Goal: Task Accomplishment & Management: Complete application form

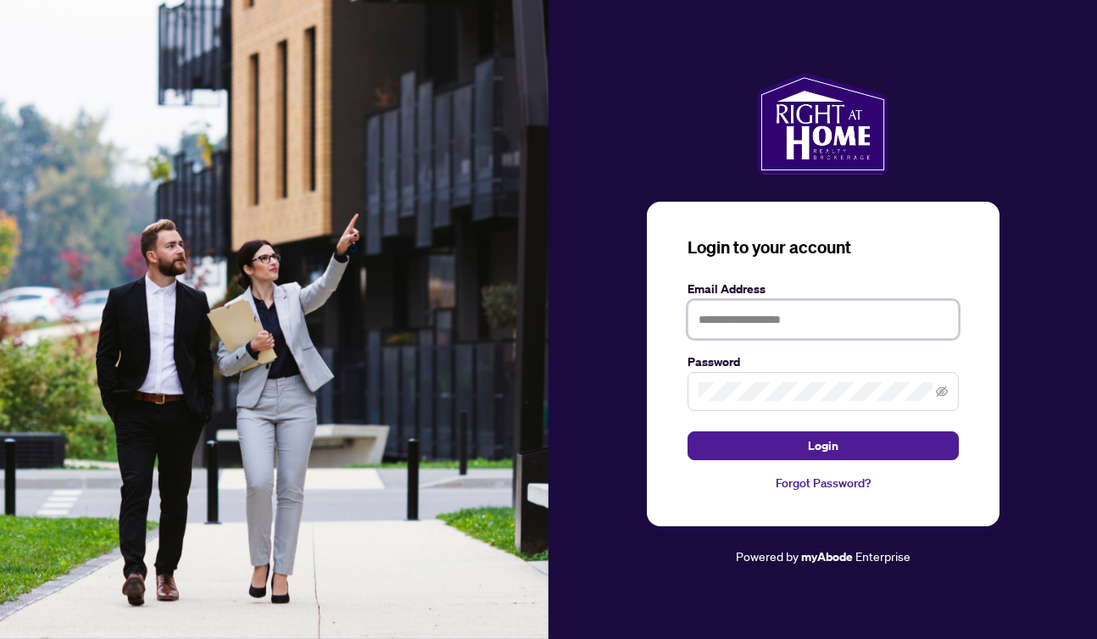
type input "**********"
click at [822, 446] on button "Login" at bounding box center [822, 445] width 271 height 29
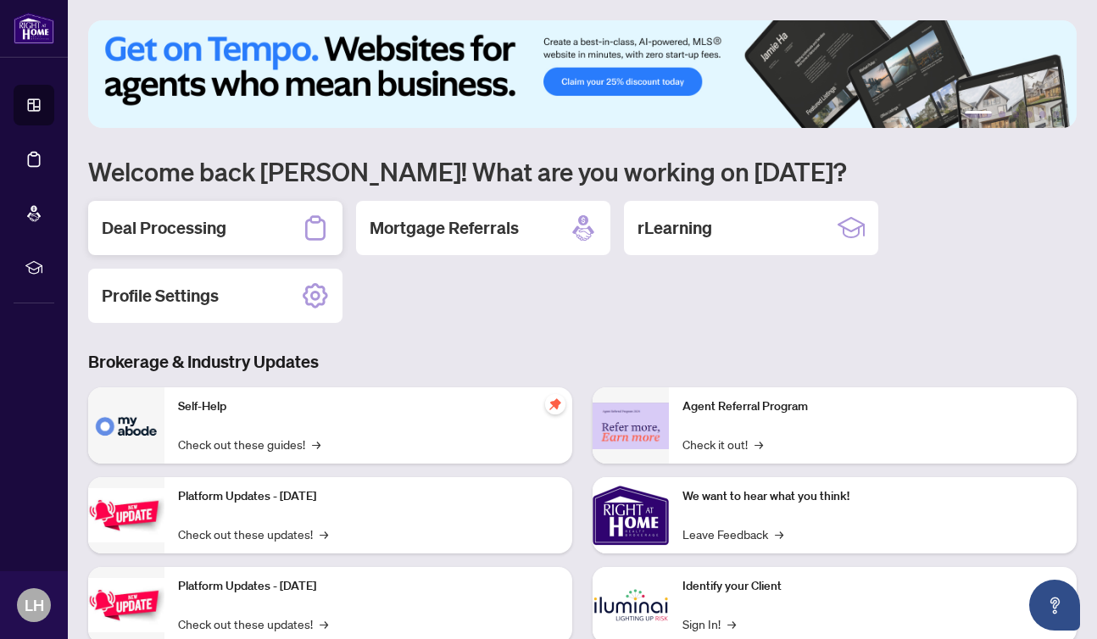
click at [169, 216] on h2 "Deal Processing" at bounding box center [164, 228] width 125 height 24
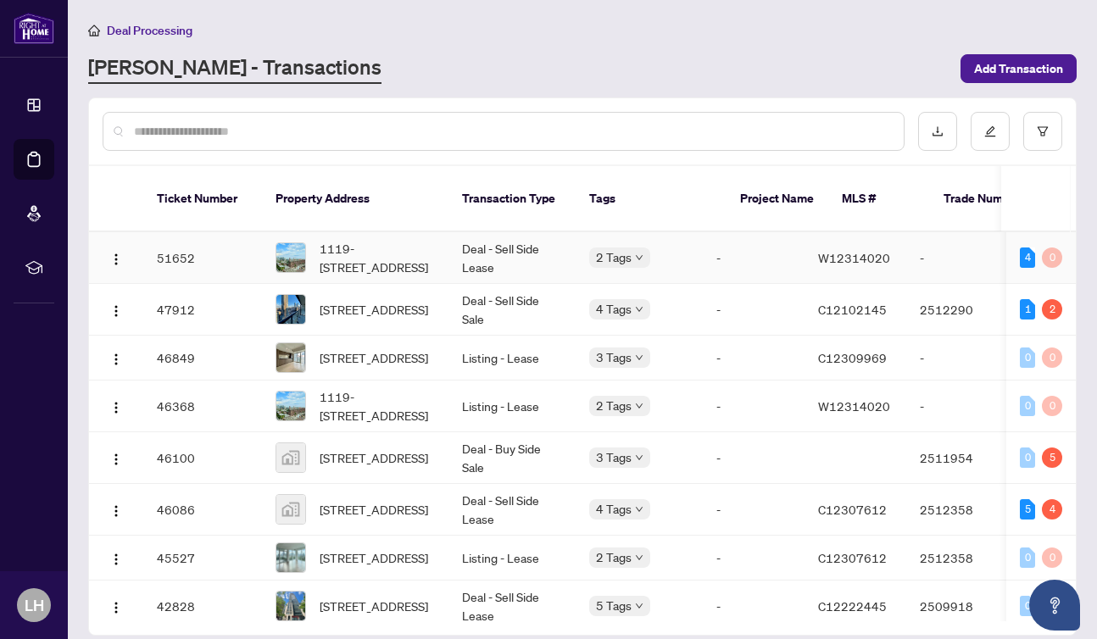
click at [178, 232] on td "51652" at bounding box center [202, 258] width 119 height 52
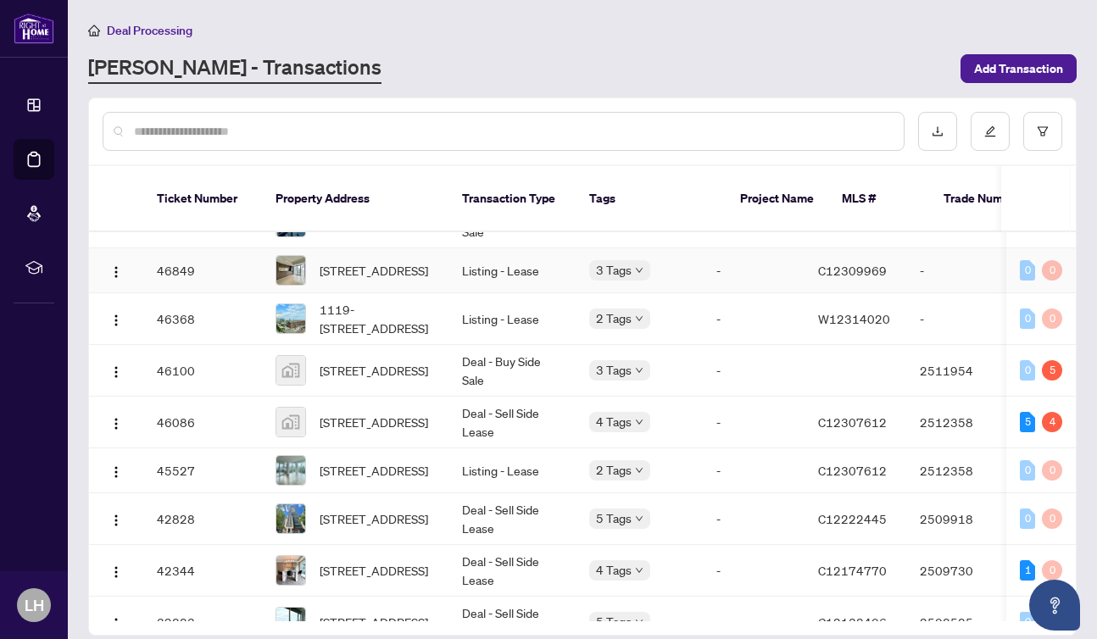
scroll to position [92, 0]
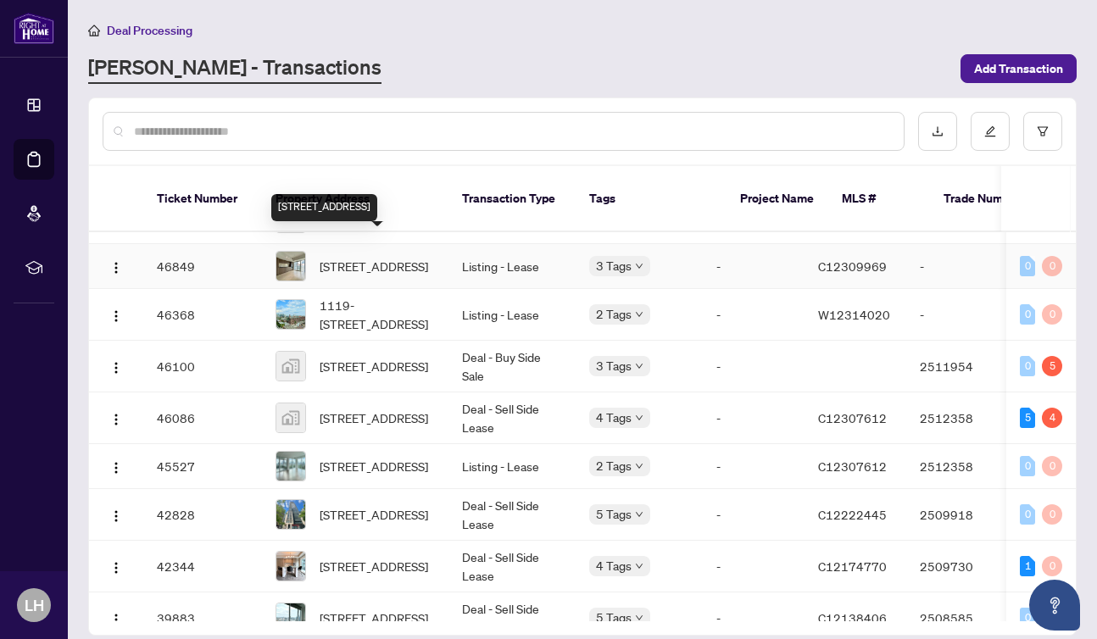
click at [349, 257] on span "[STREET_ADDRESS]" at bounding box center [374, 266] width 108 height 19
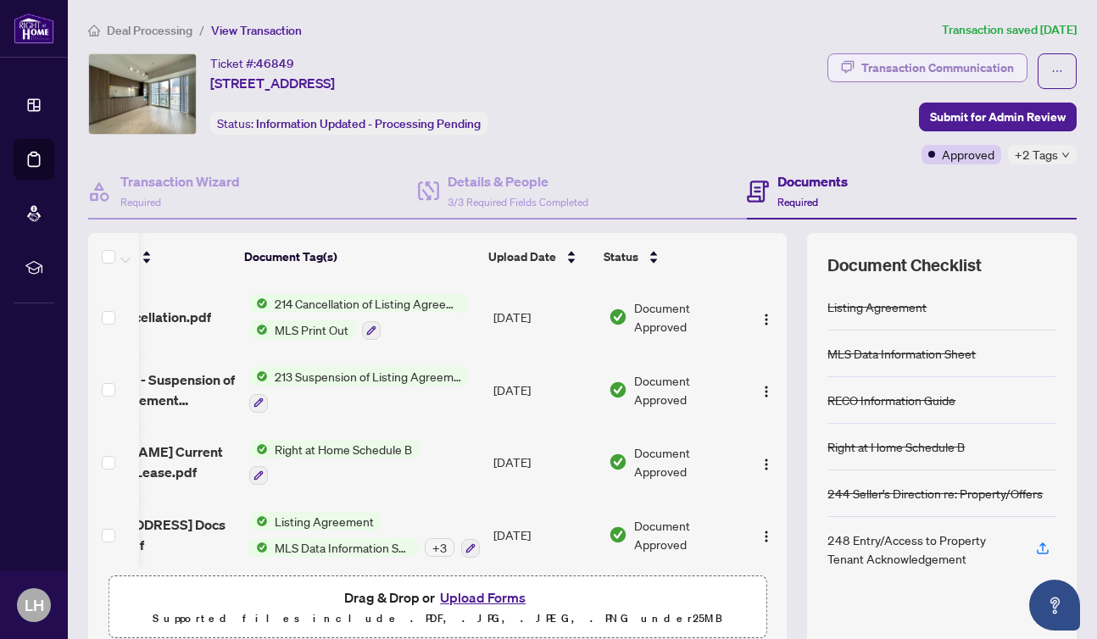
click at [949, 58] on div "Transaction Communication" at bounding box center [937, 67] width 153 height 27
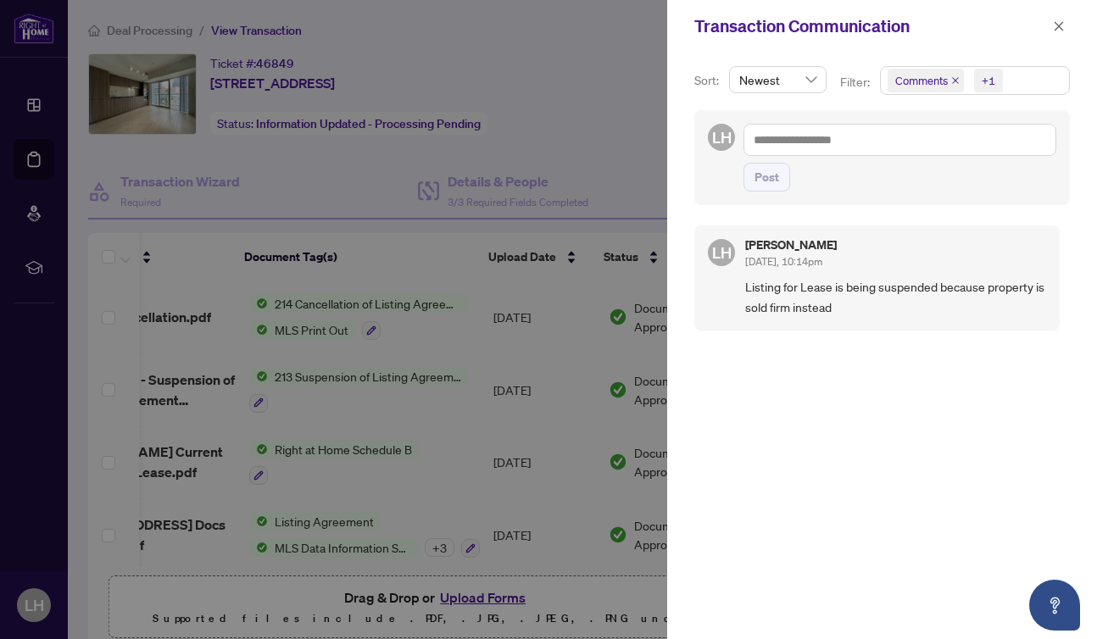
click at [951, 77] on icon "close" at bounding box center [955, 80] width 8 height 8
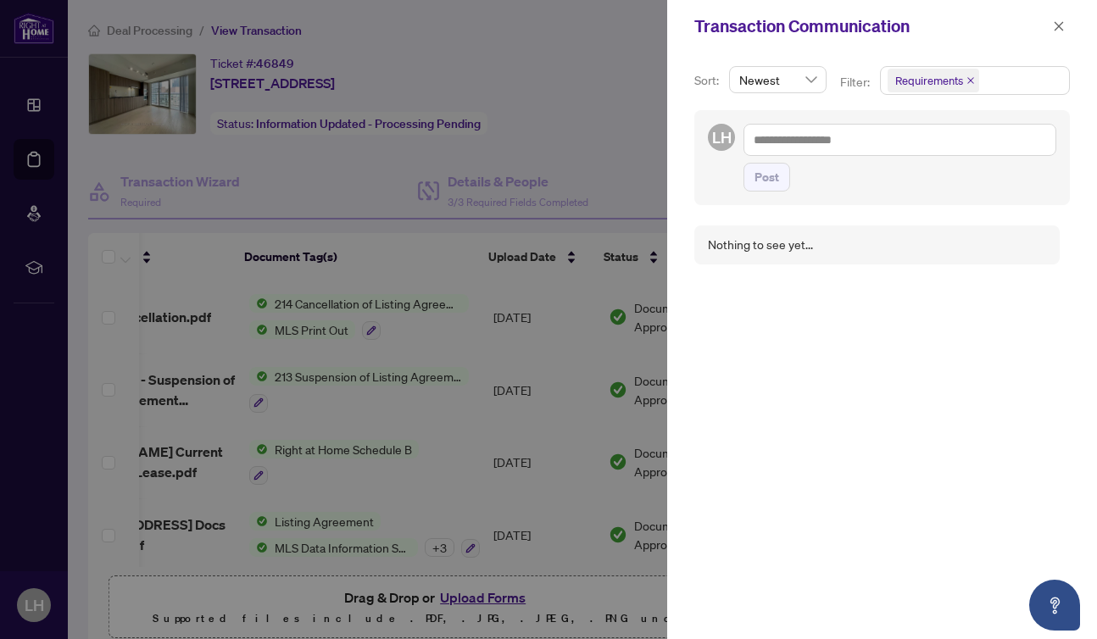
click at [413, 107] on div at bounding box center [548, 319] width 1097 height 639
click at [1055, 22] on icon "close" at bounding box center [1059, 26] width 12 height 12
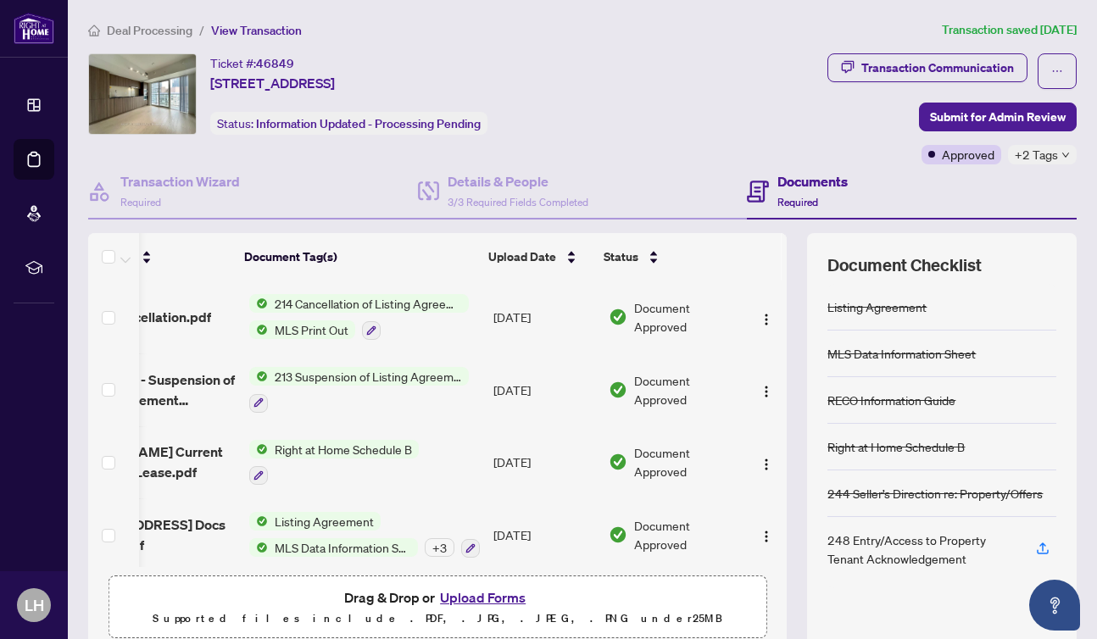
scroll to position [0, 88]
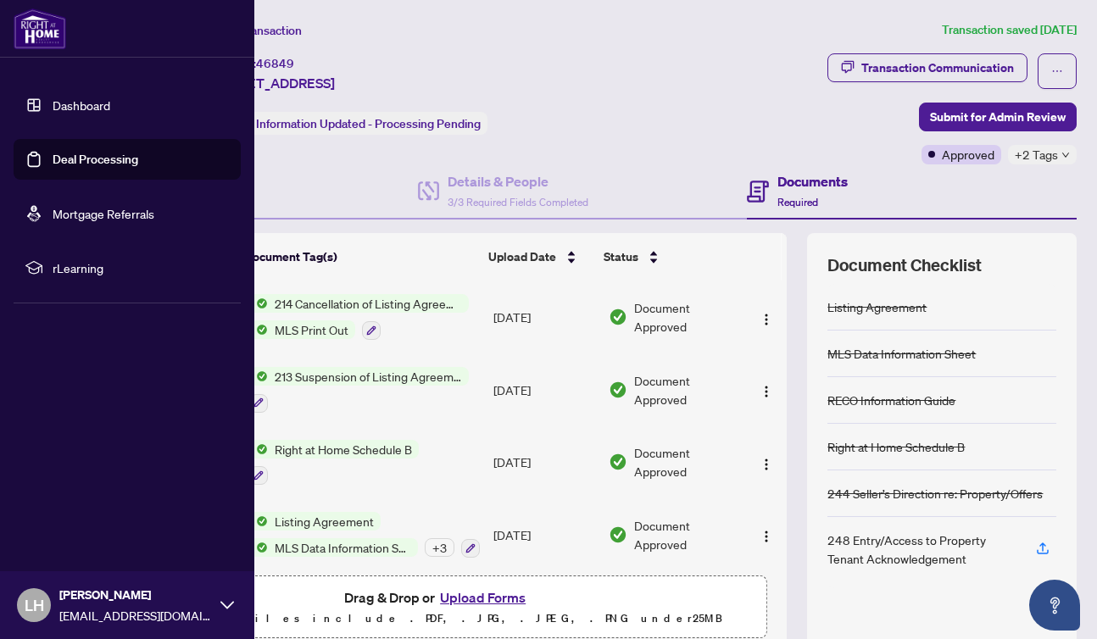
click at [68, 102] on link "Dashboard" at bounding box center [82, 104] width 58 height 15
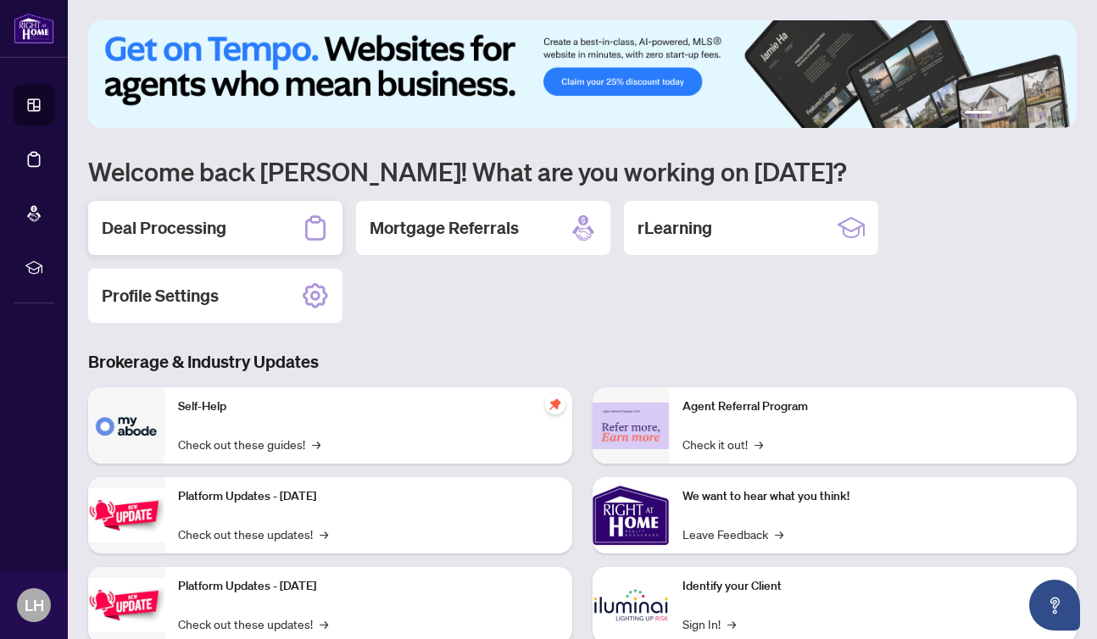
click at [177, 224] on h2 "Deal Processing" at bounding box center [164, 228] width 125 height 24
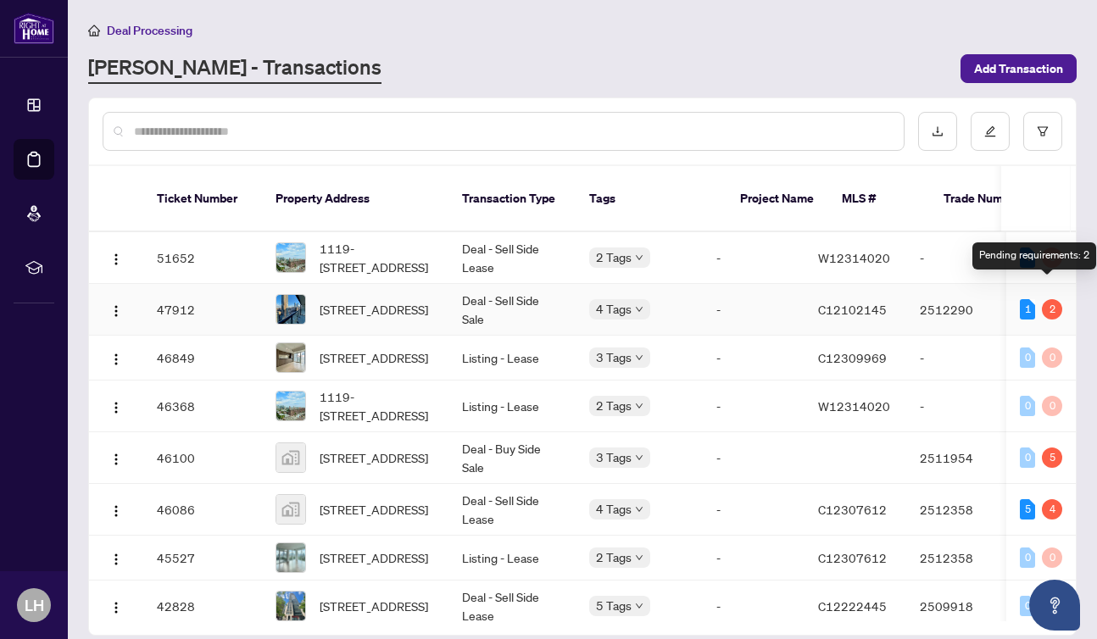
click at [1048, 299] on div "2" at bounding box center [1052, 309] width 20 height 20
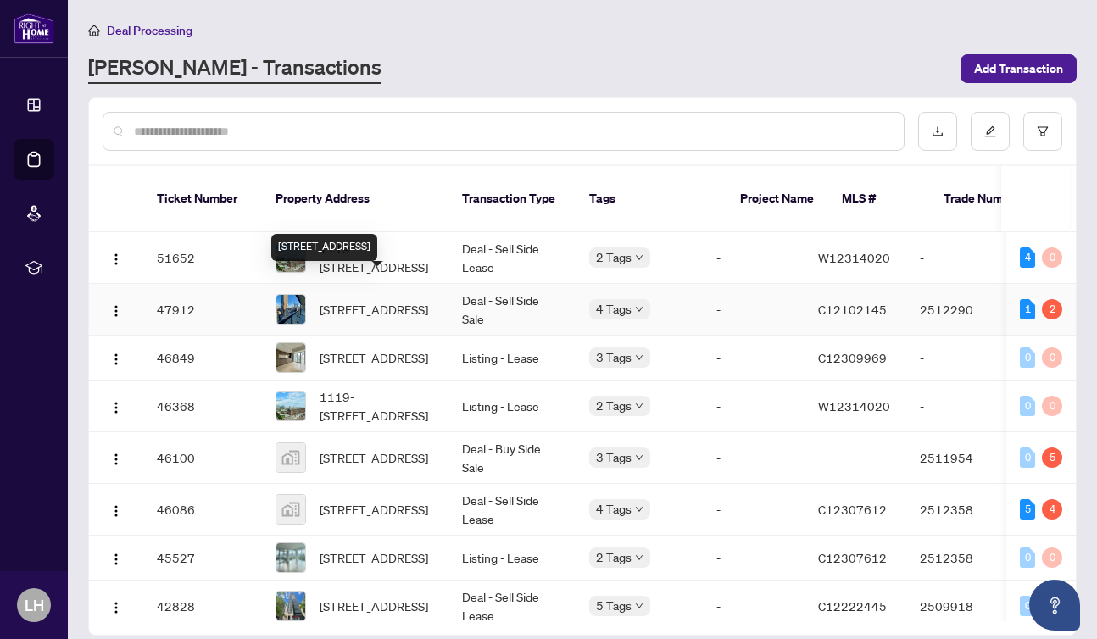
click at [365, 300] on span "[STREET_ADDRESS]" at bounding box center [374, 309] width 108 height 19
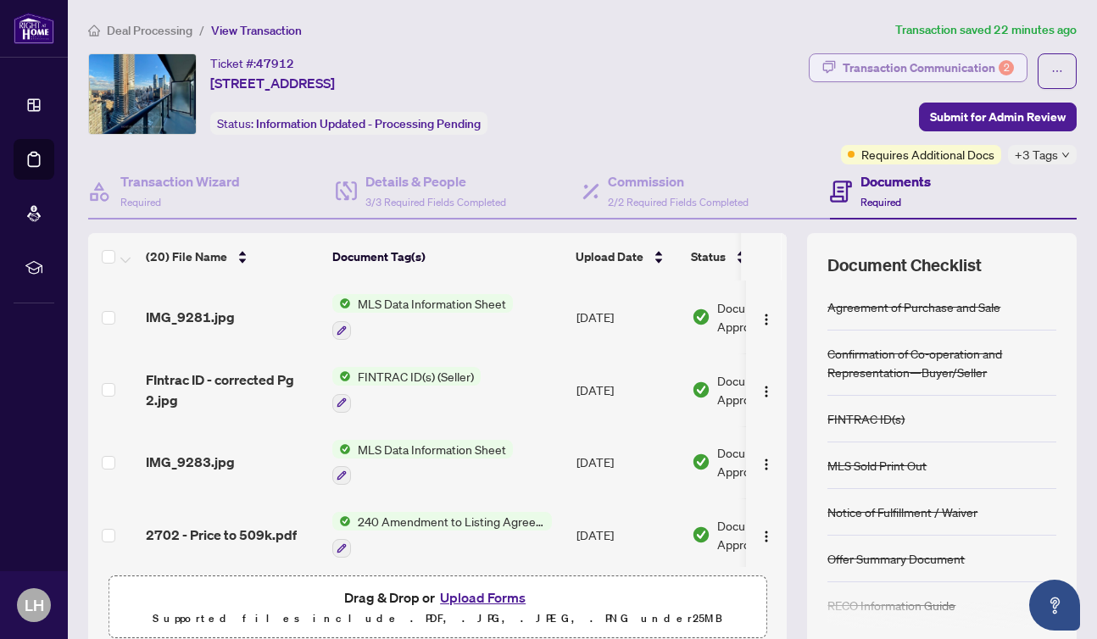
click at [987, 64] on div "Transaction Communication 2" at bounding box center [927, 67] width 171 height 27
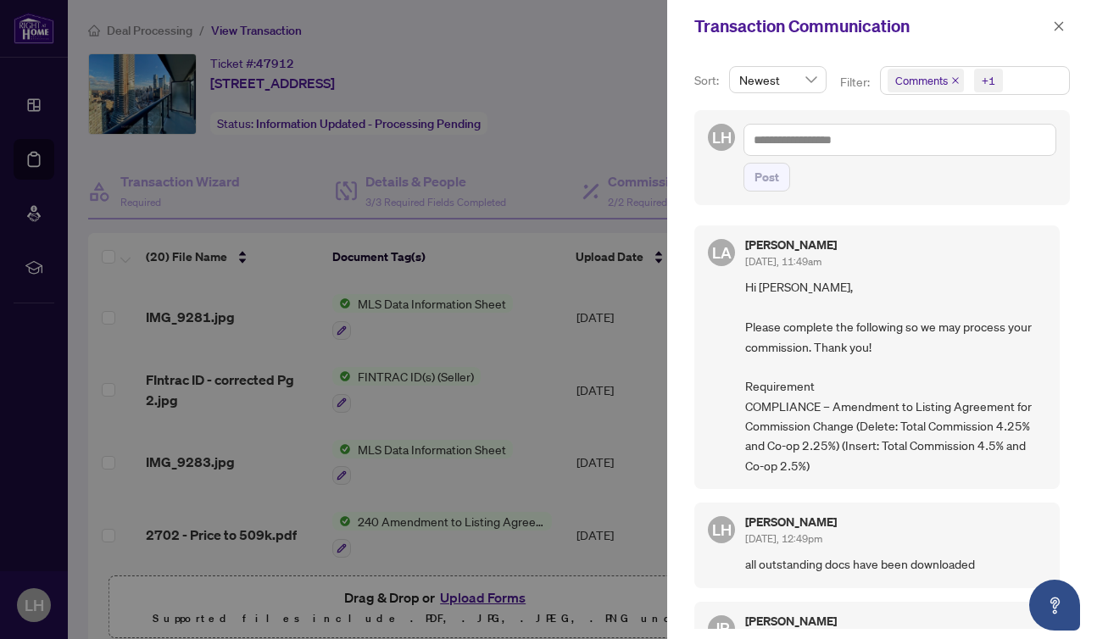
click at [953, 75] on span "Comments" at bounding box center [925, 81] width 76 height 24
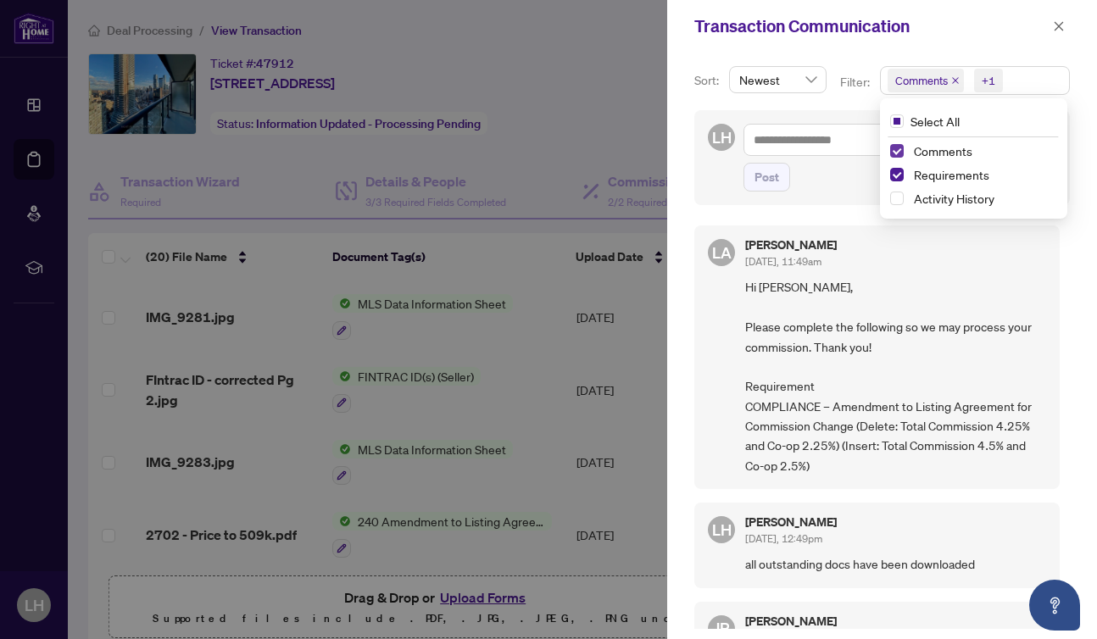
click at [895, 147] on span "Select Comments" at bounding box center [897, 151] width 14 height 14
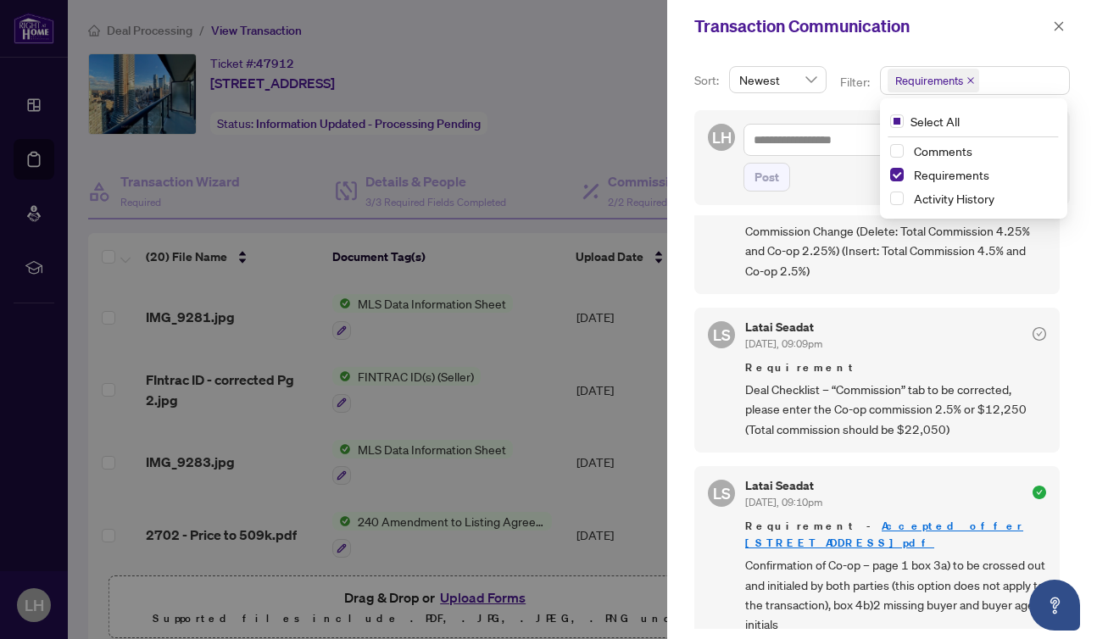
scroll to position [107, 0]
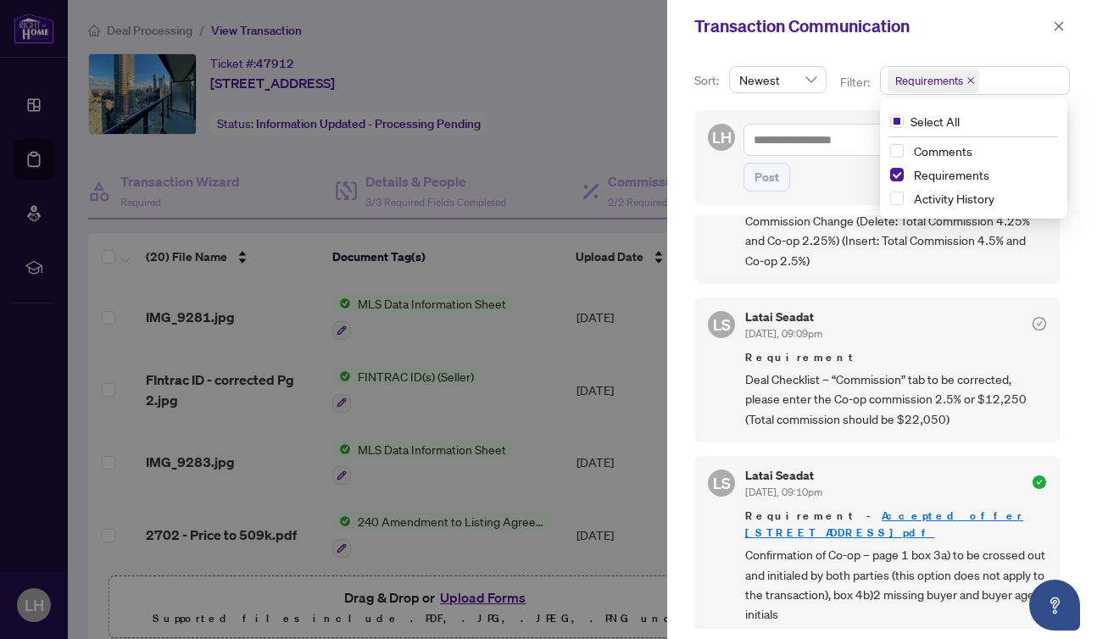
click at [620, 191] on div at bounding box center [548, 319] width 1097 height 639
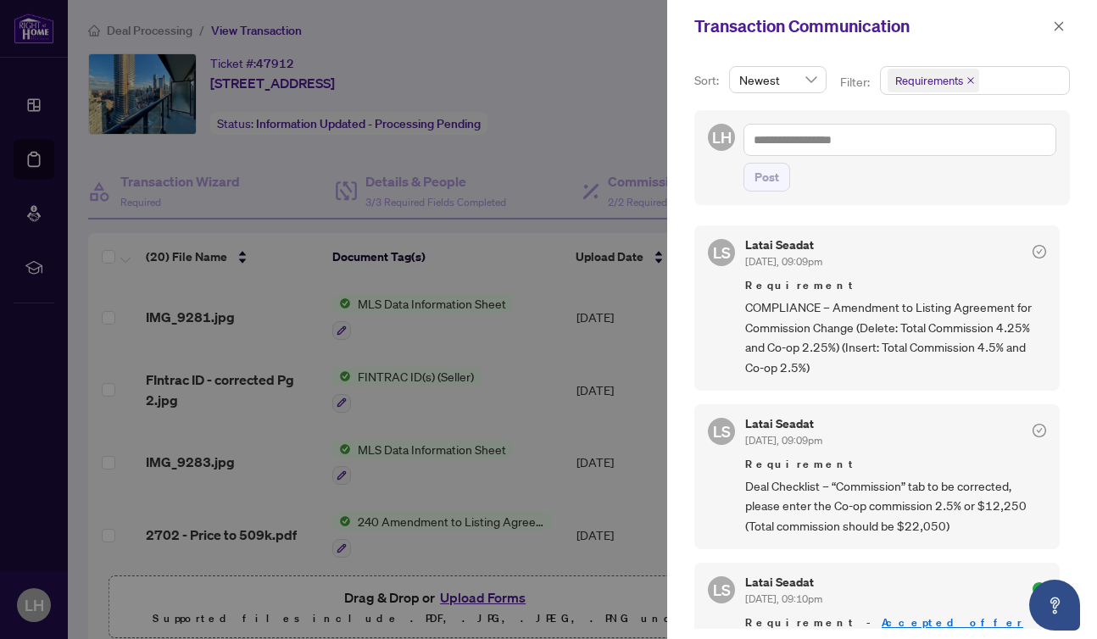
scroll to position [0, 0]
click at [596, 46] on div at bounding box center [548, 319] width 1097 height 639
click at [1059, 24] on icon "close" at bounding box center [1059, 26] width 12 height 12
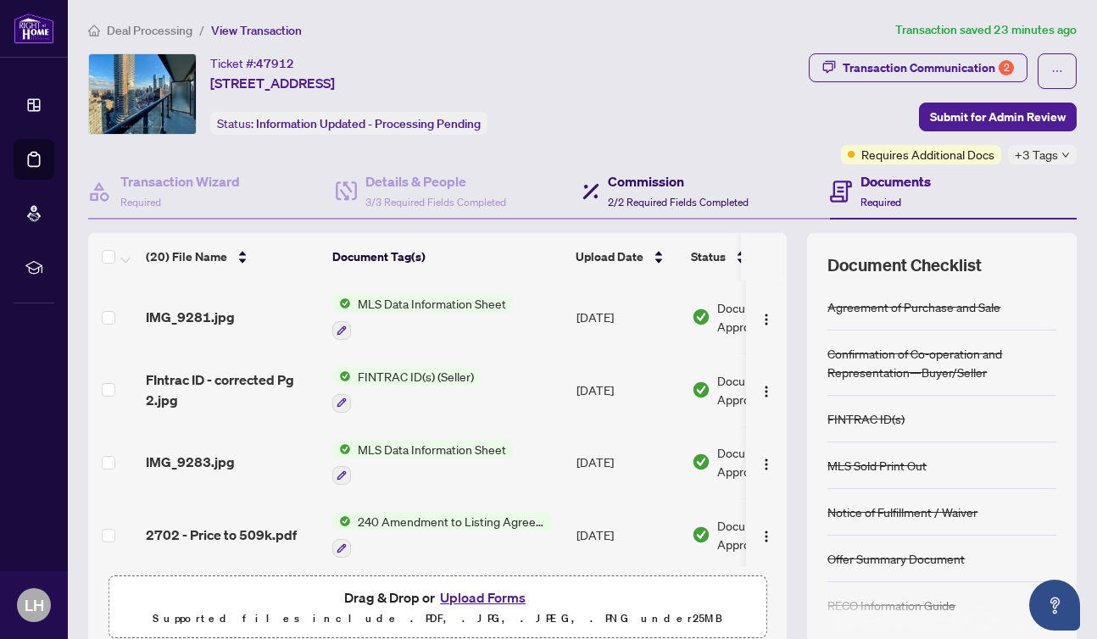
click at [651, 181] on h4 "Commission" at bounding box center [678, 181] width 141 height 20
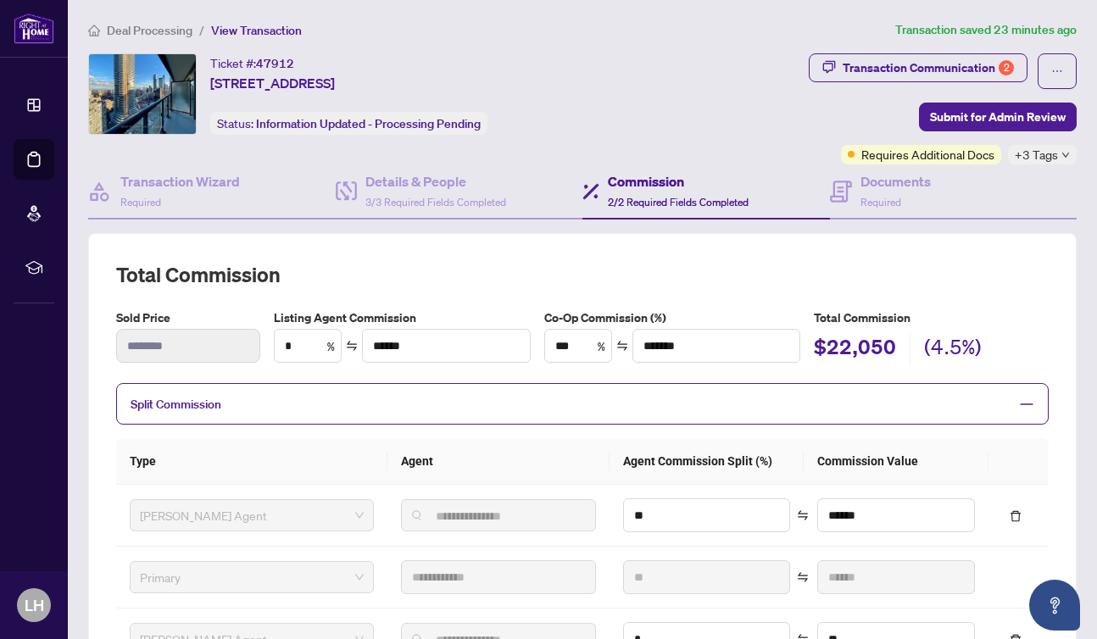
type textarea "**********"
click at [414, 186] on h4 "Details & People" at bounding box center [435, 181] width 141 height 20
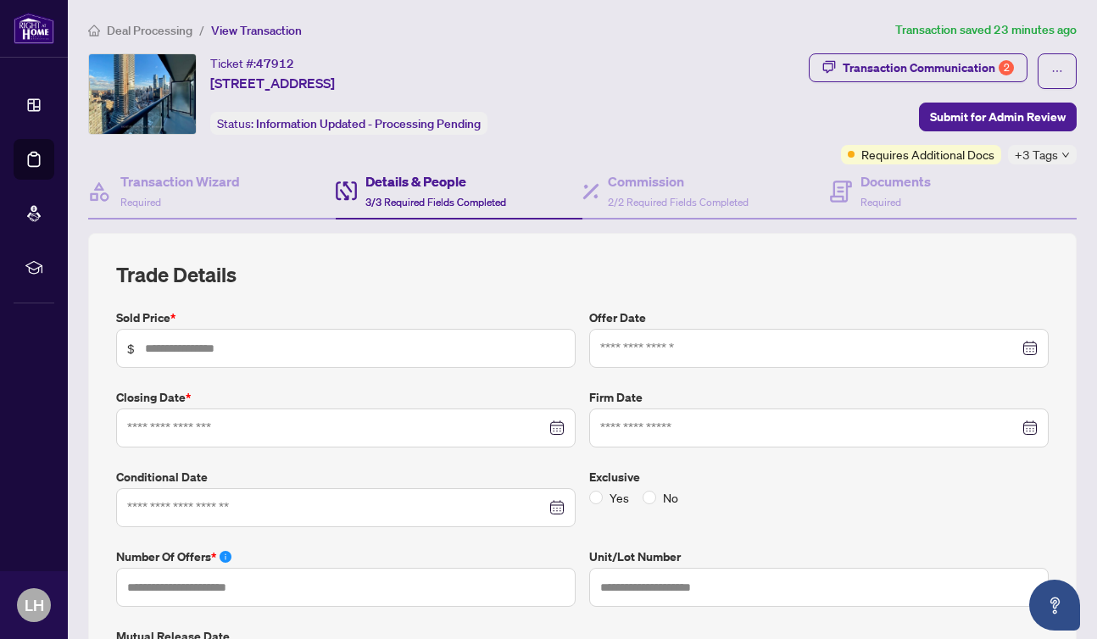
type input "*******"
type input "*"
type input "****"
type input "**********"
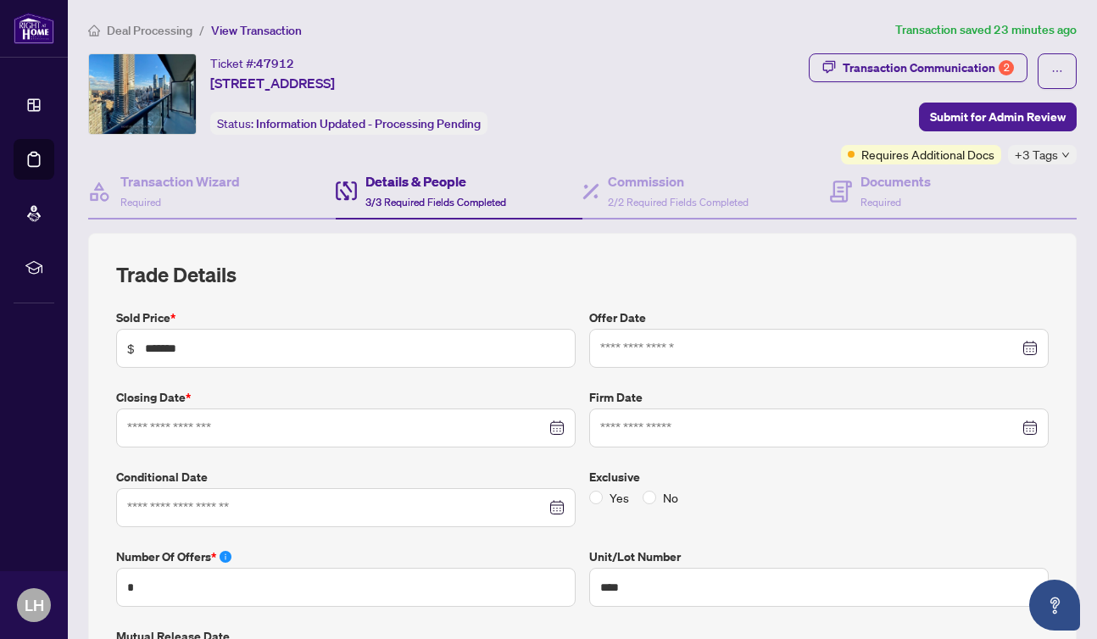
type input "**********"
click at [196, 181] on h4 "Transaction Wizard" at bounding box center [180, 181] width 120 height 20
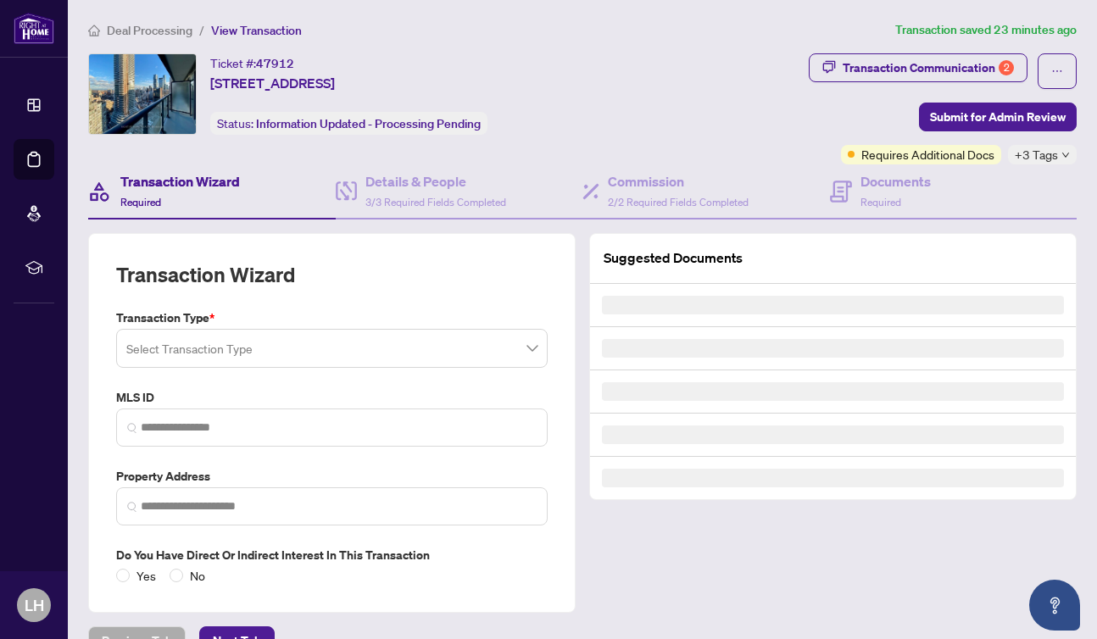
type input "*********"
type input "**********"
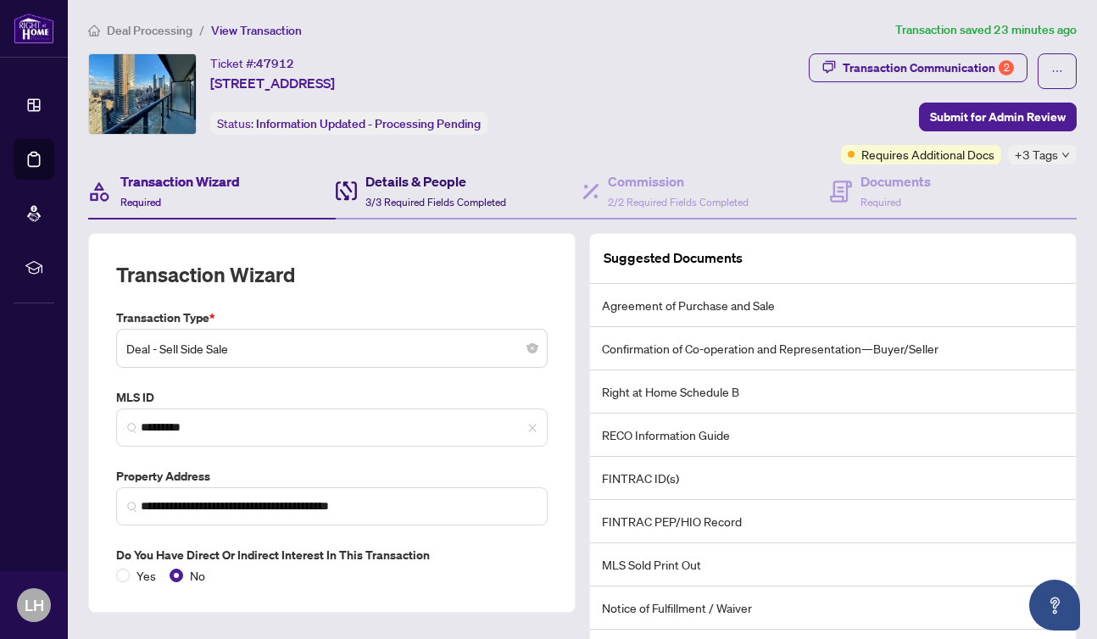
click at [425, 175] on h4 "Details & People" at bounding box center [435, 181] width 141 height 20
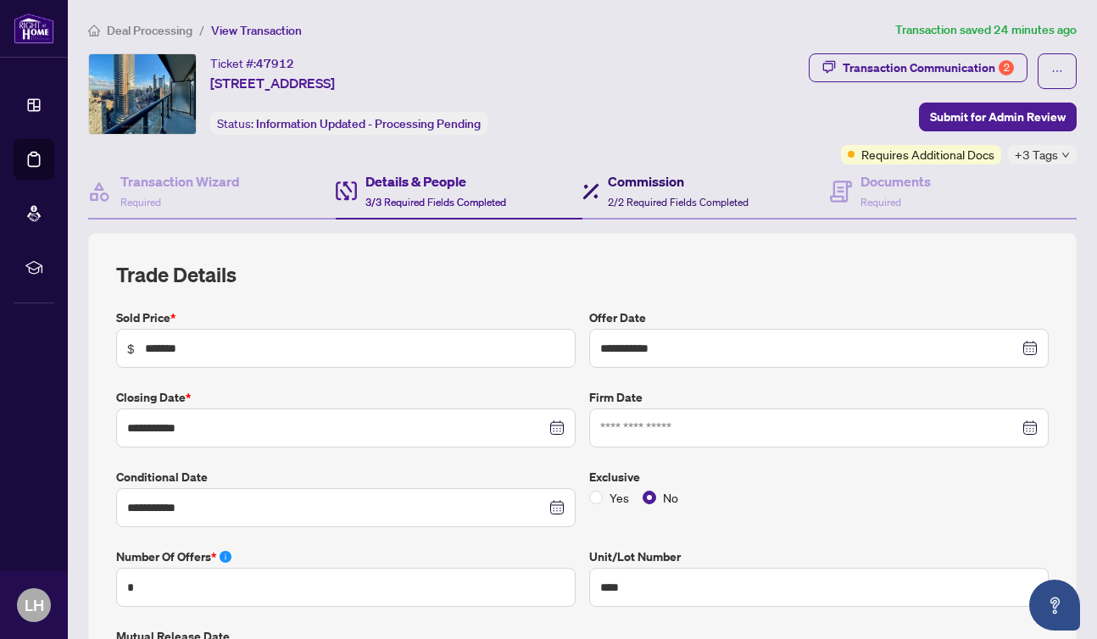
click at [654, 192] on div "Commission 2/2 Required Fields Completed" at bounding box center [678, 191] width 141 height 40
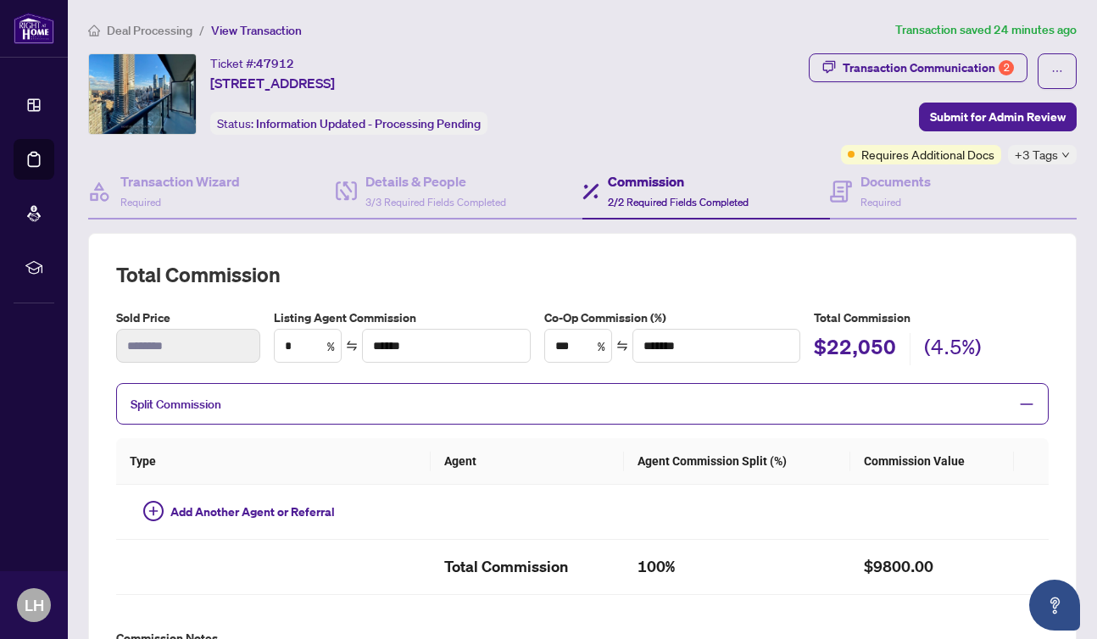
type textarea "**********"
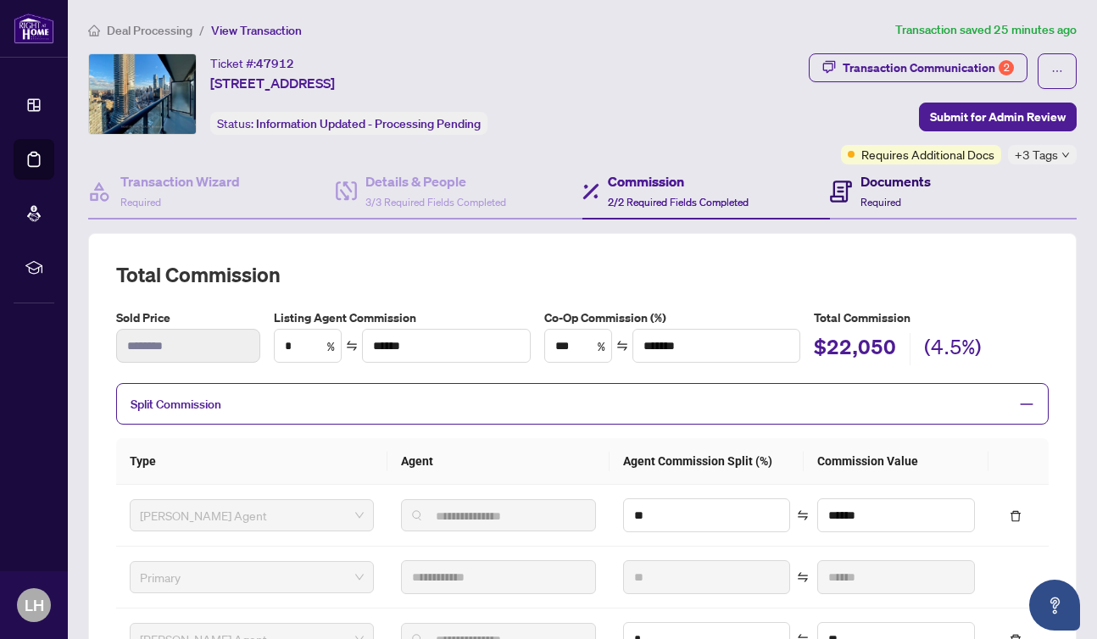
click at [875, 188] on h4 "Documents" at bounding box center [895, 181] width 70 height 20
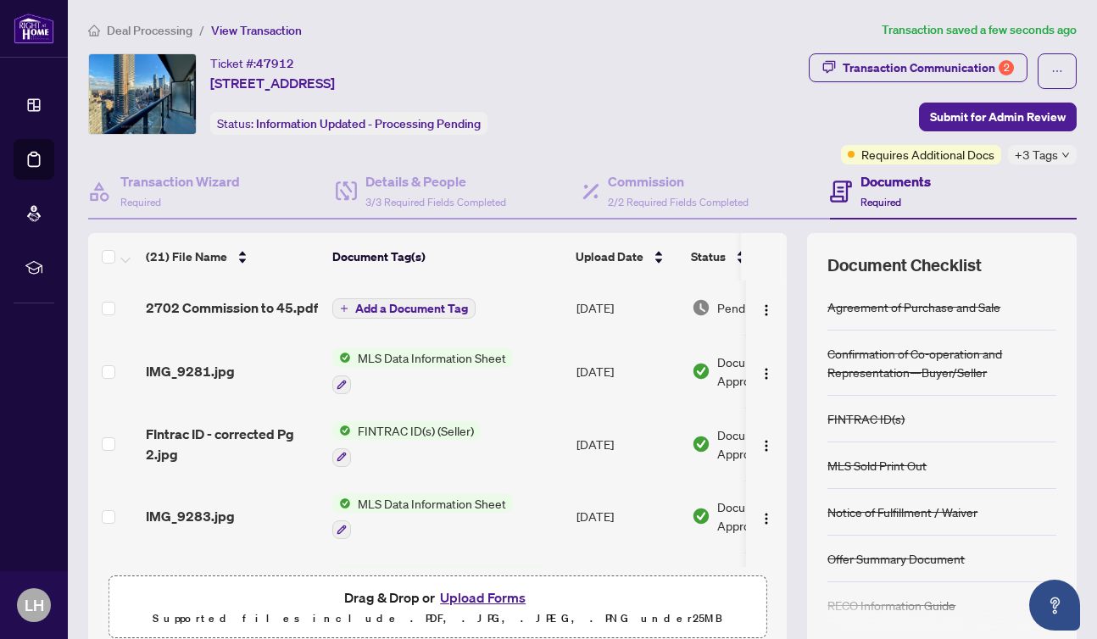
click at [408, 304] on span "Add a Document Tag" at bounding box center [411, 309] width 113 height 12
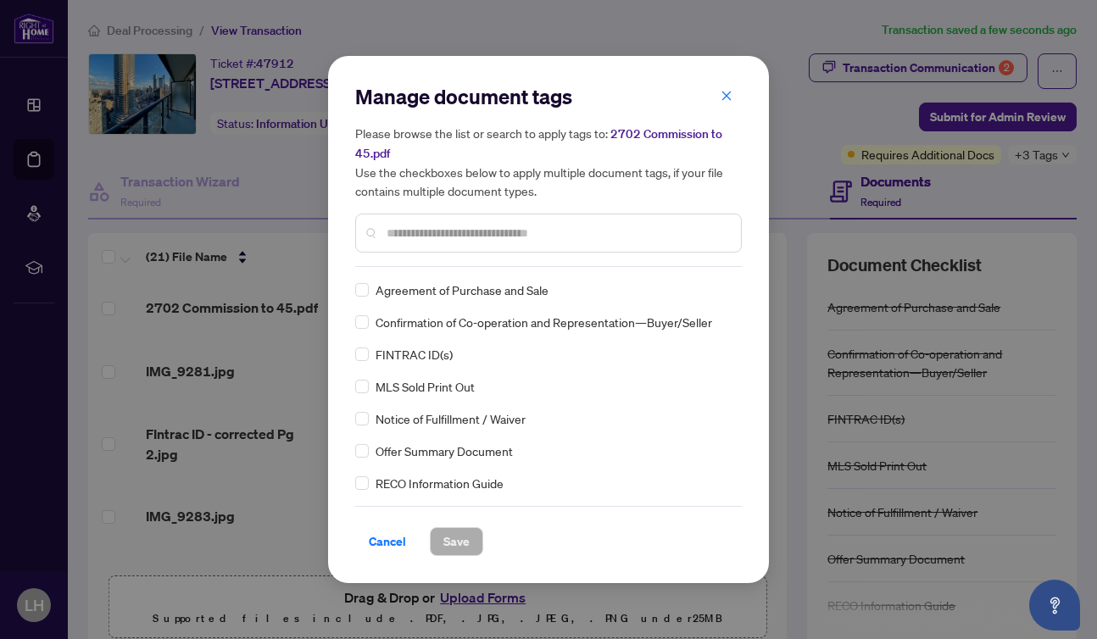
click at [389, 233] on input "text" at bounding box center [556, 233] width 341 height 19
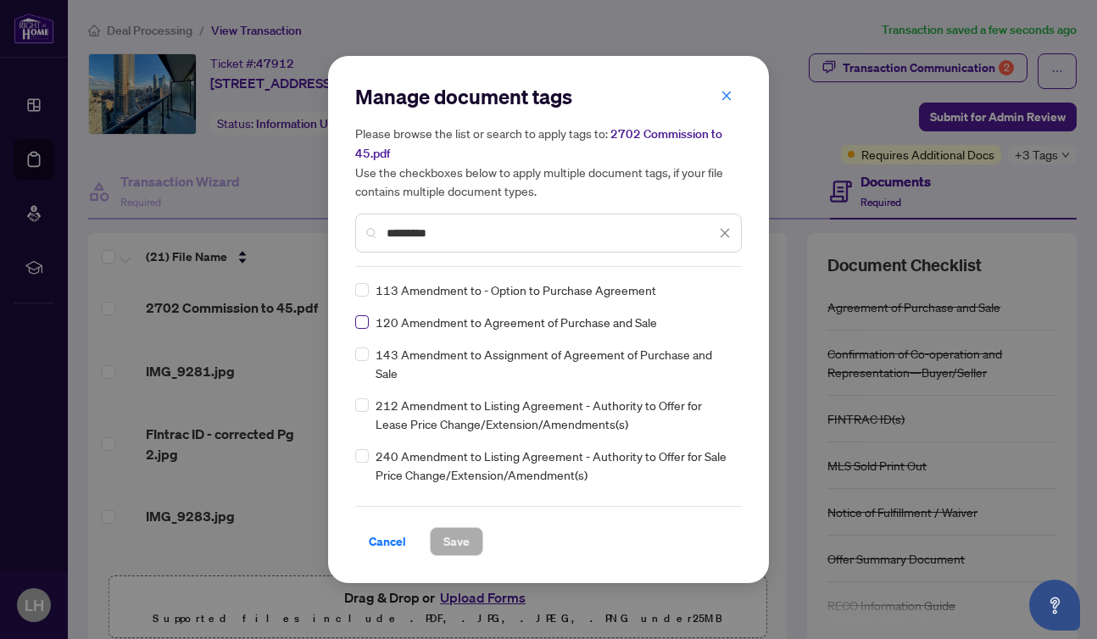
type input "*********"
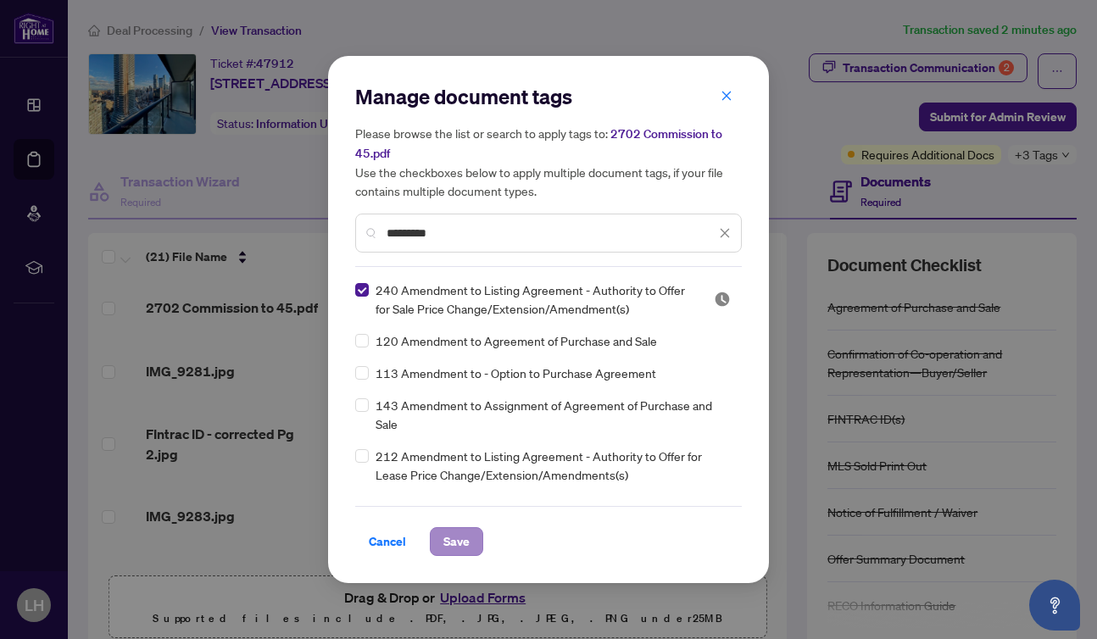
click at [456, 539] on span "Save" at bounding box center [456, 541] width 26 height 27
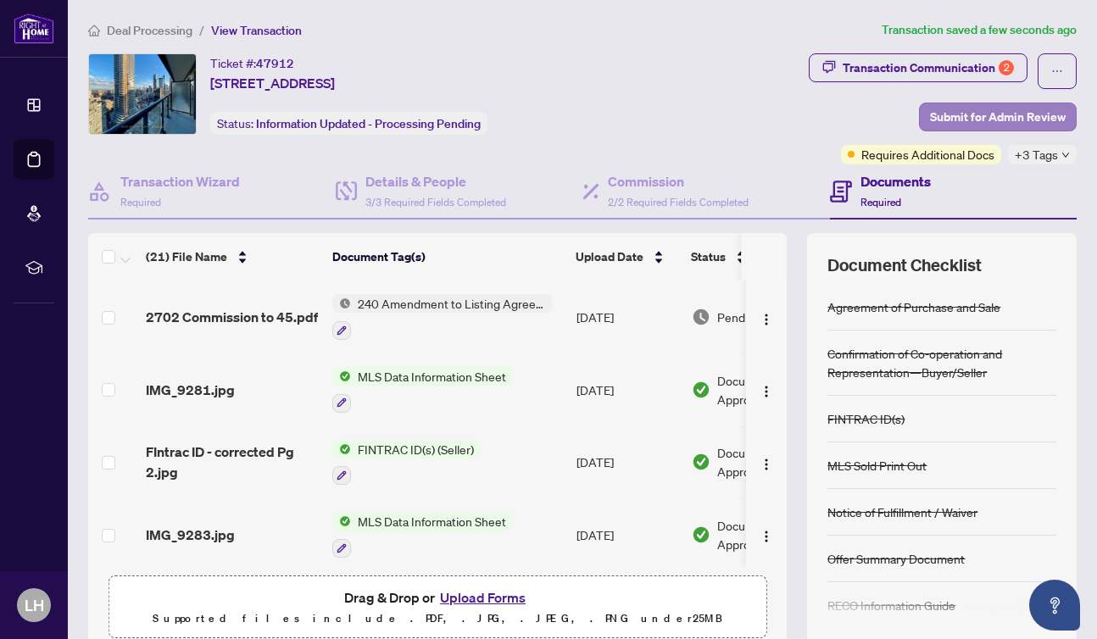
click at [1015, 109] on span "Submit for Admin Review" at bounding box center [998, 116] width 136 height 27
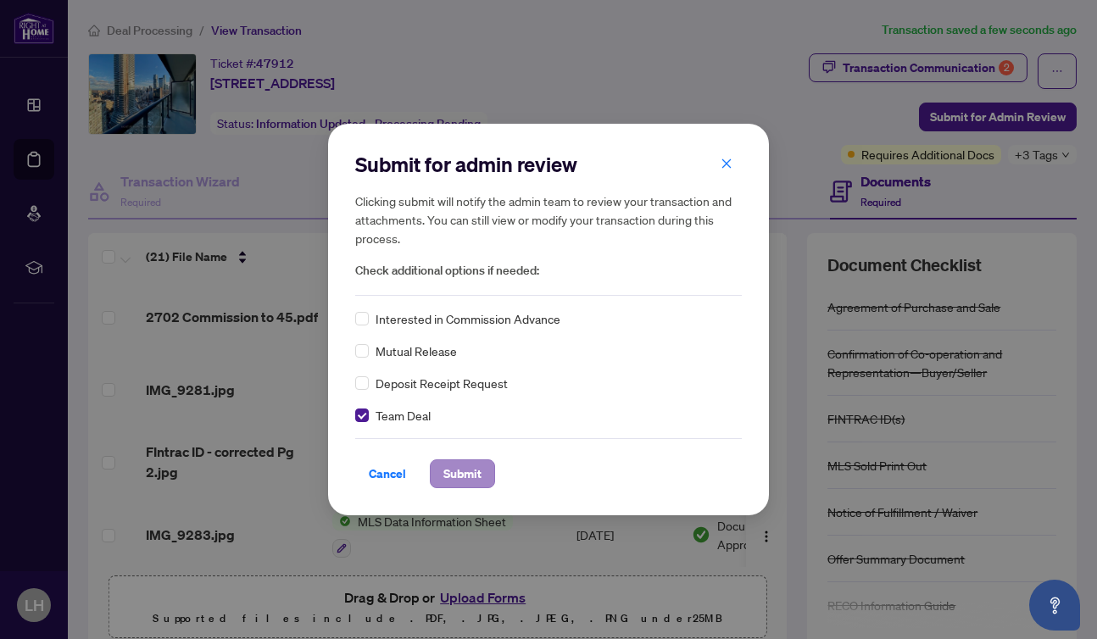
click at [463, 470] on span "Submit" at bounding box center [462, 473] width 38 height 27
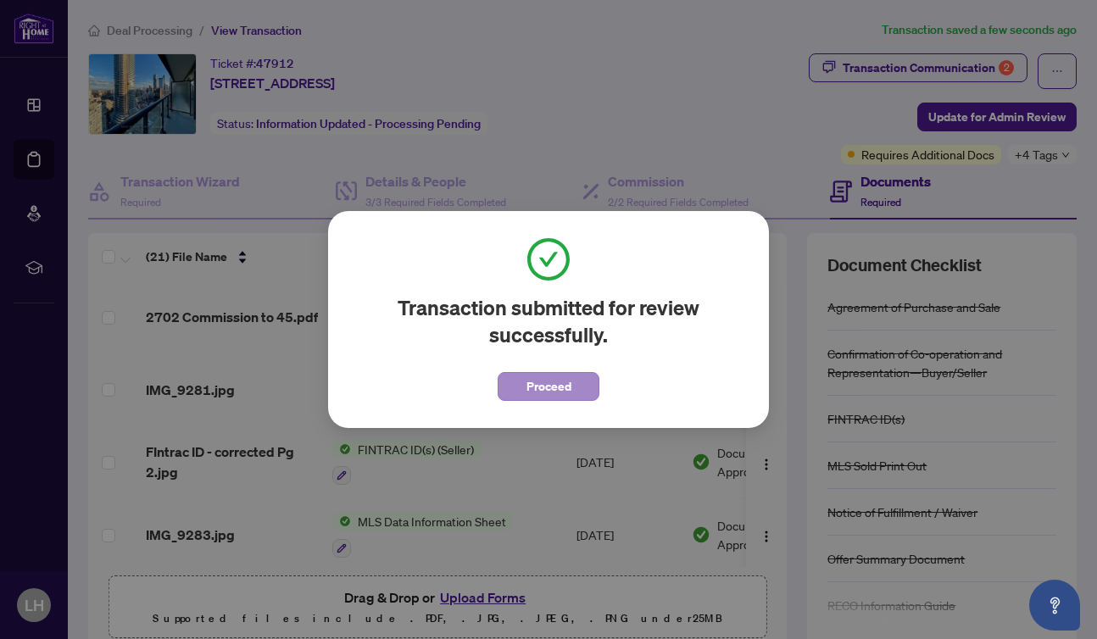
click at [555, 383] on span "Proceed" at bounding box center [548, 386] width 45 height 27
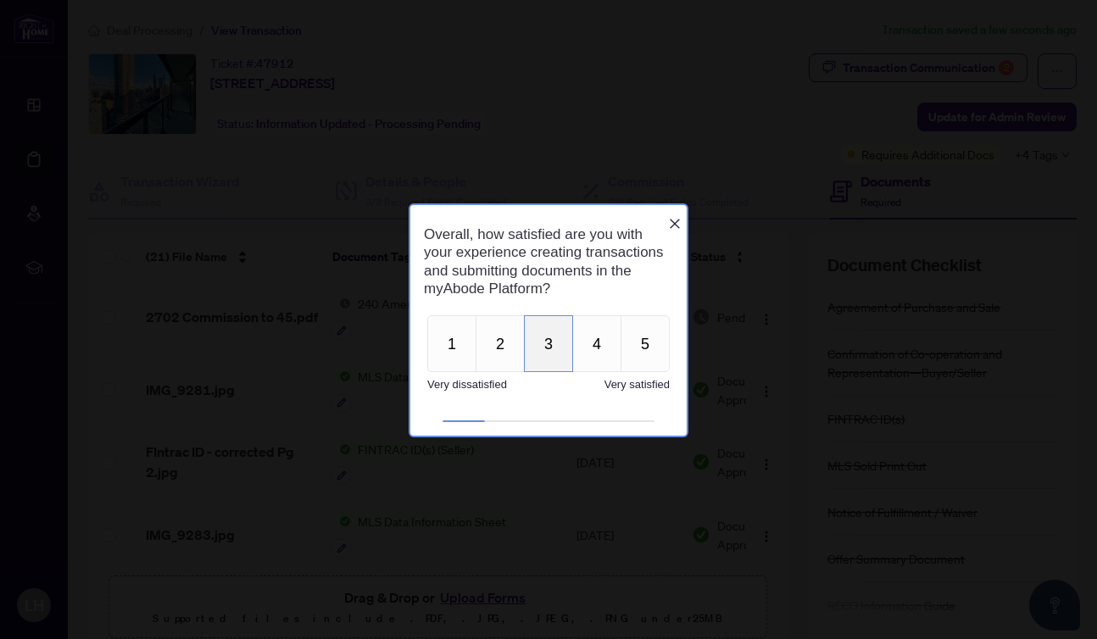
click at [547, 347] on button "3" at bounding box center [548, 342] width 49 height 57
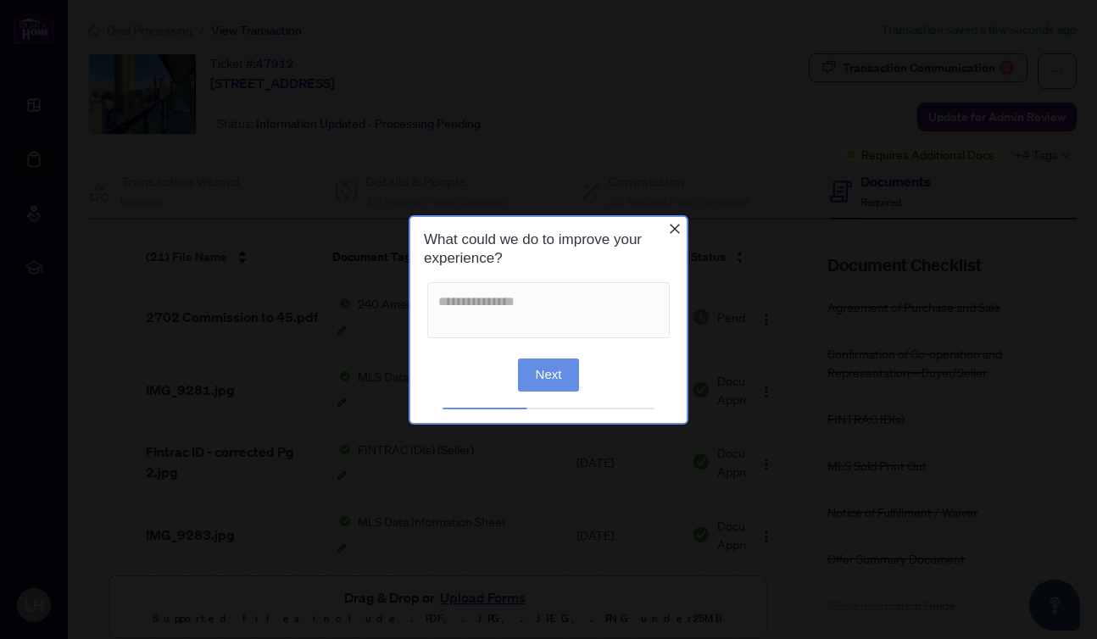
click at [674, 223] on icon "Close button" at bounding box center [675, 228] width 14 height 14
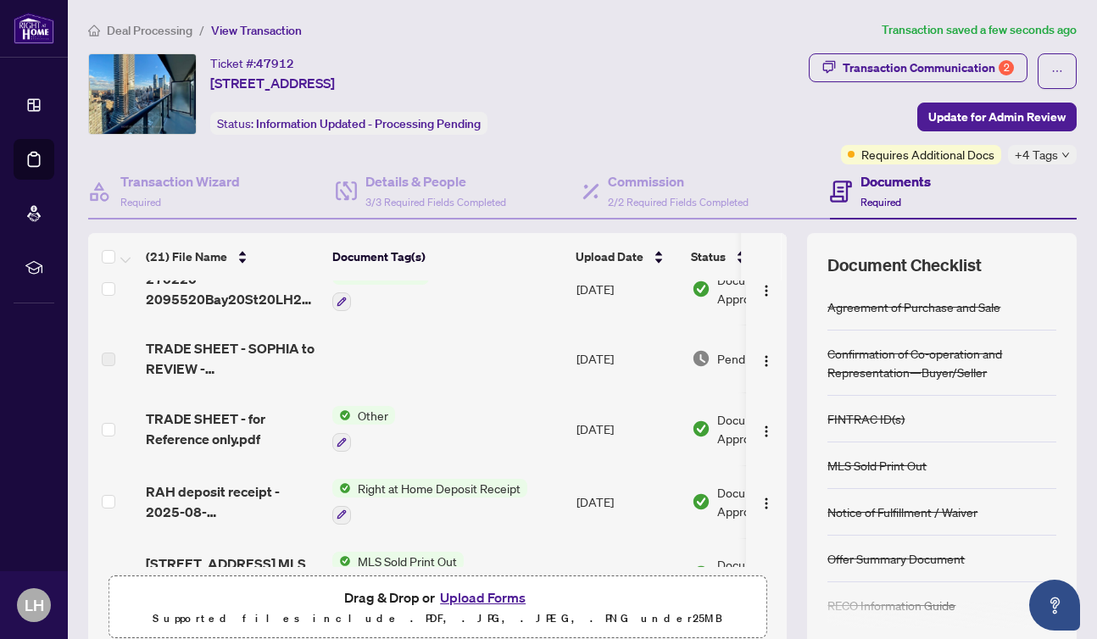
scroll to position [698, 0]
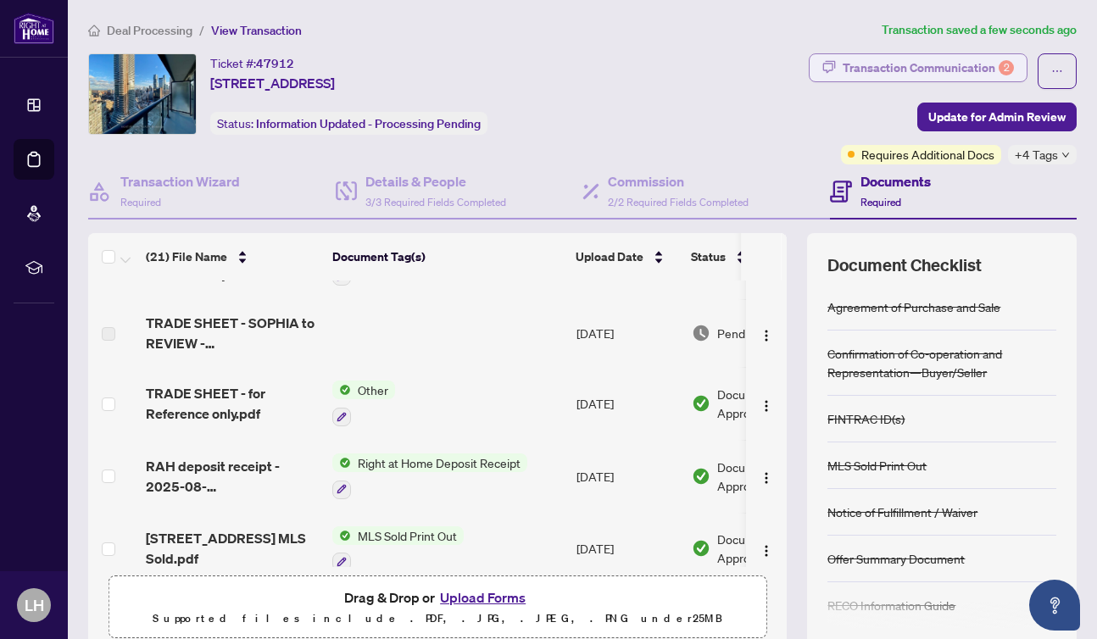
click at [966, 61] on div "Transaction Communication 2" at bounding box center [927, 67] width 171 height 27
type textarea "**********"
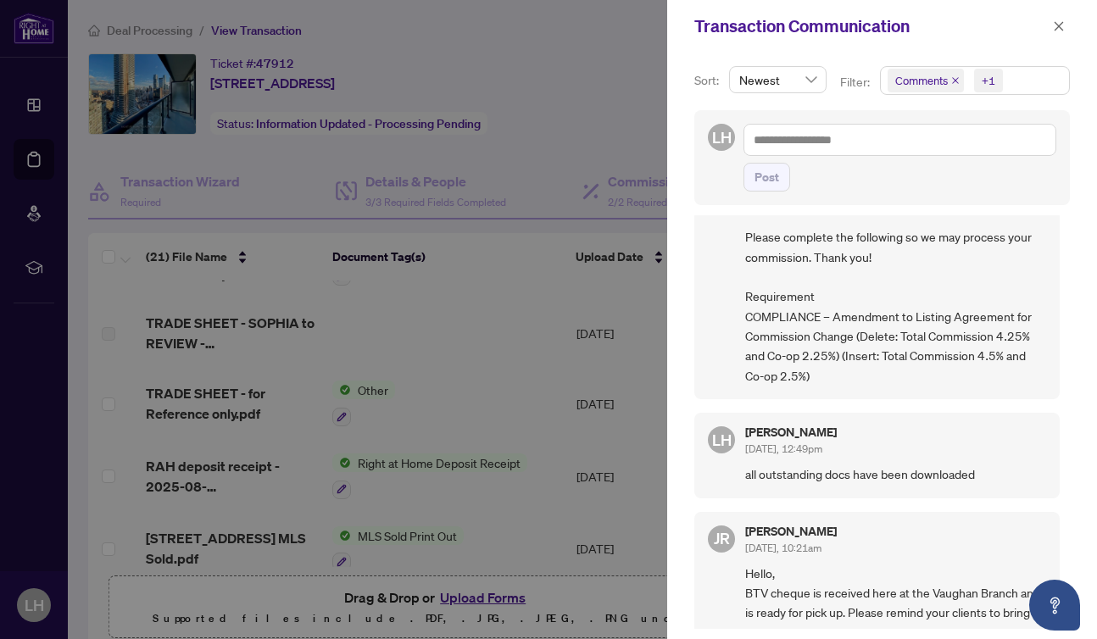
scroll to position [109, 0]
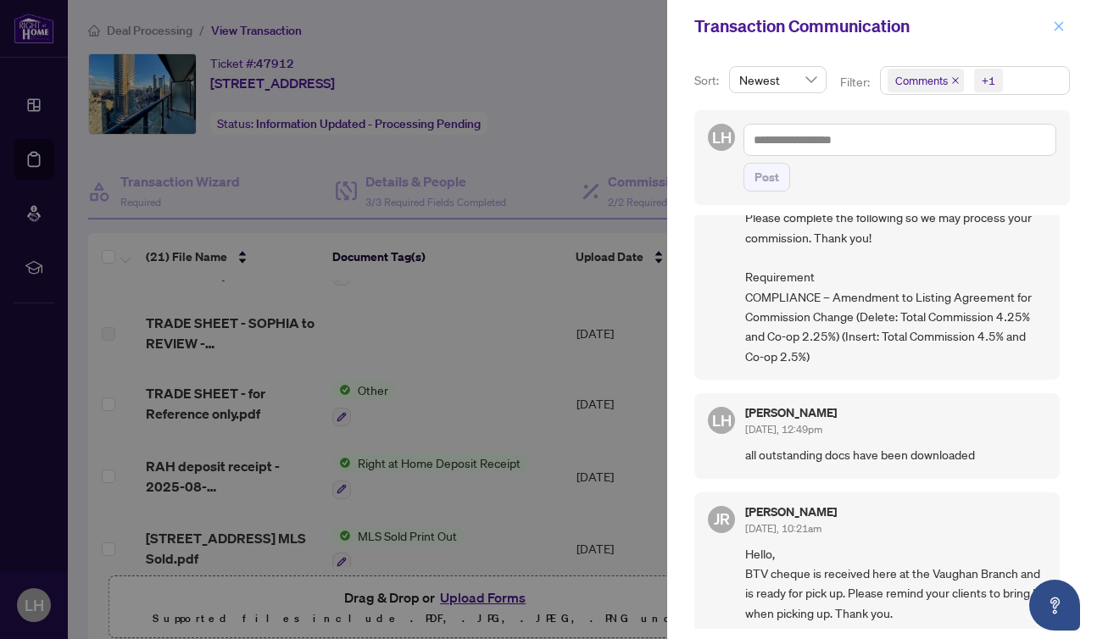
click at [1059, 20] on icon "close" at bounding box center [1059, 26] width 12 height 12
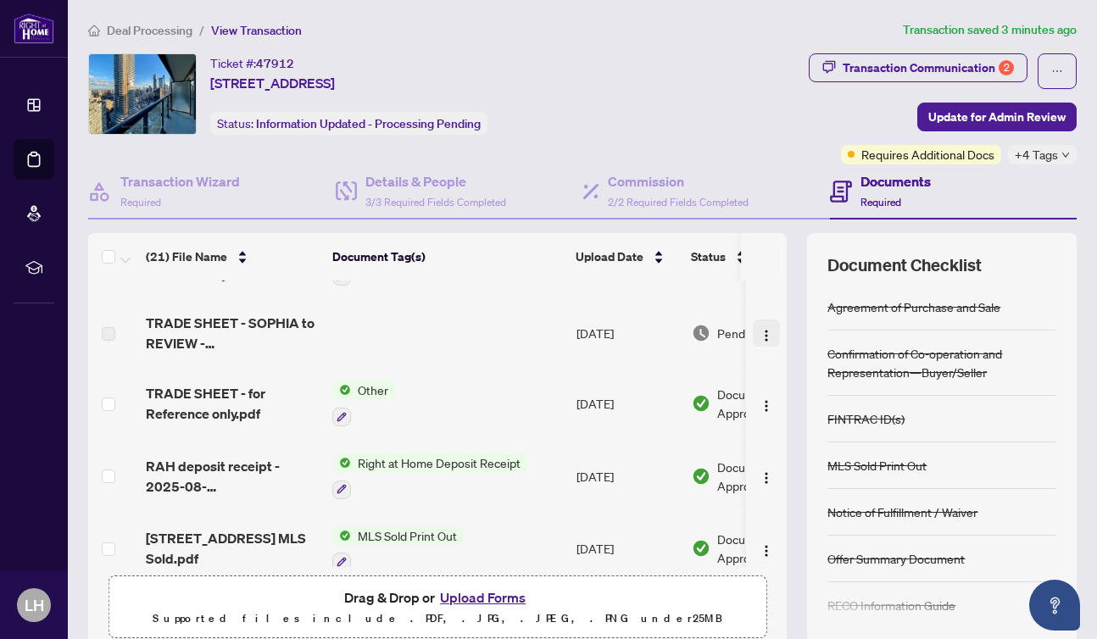
click at [759, 327] on span "button" at bounding box center [766, 333] width 14 height 19
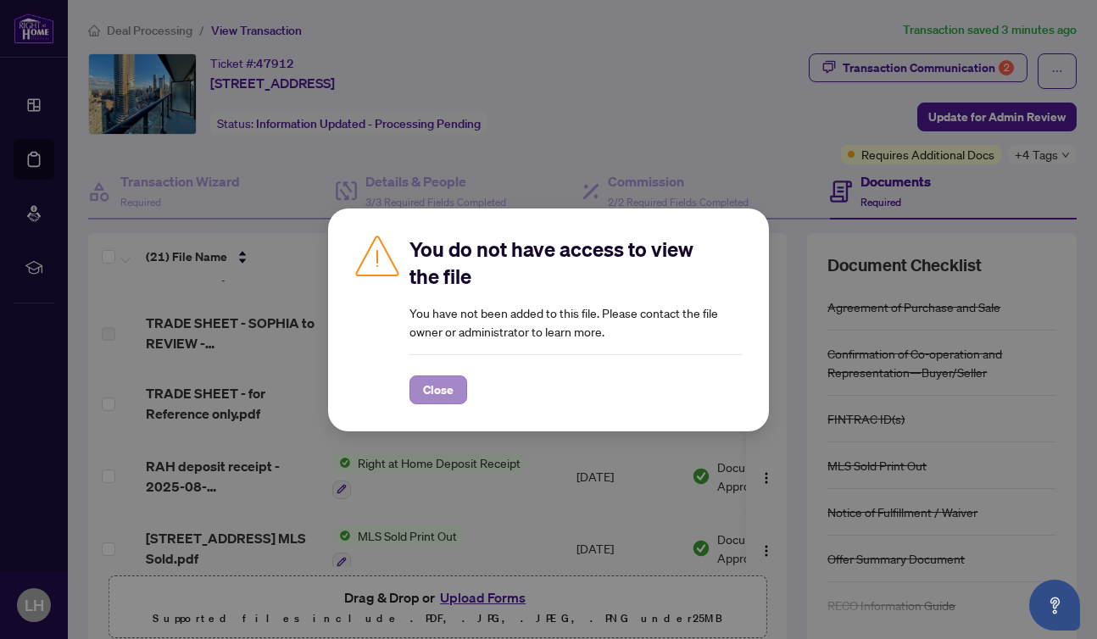
click at [441, 380] on span "Close" at bounding box center [438, 389] width 31 height 27
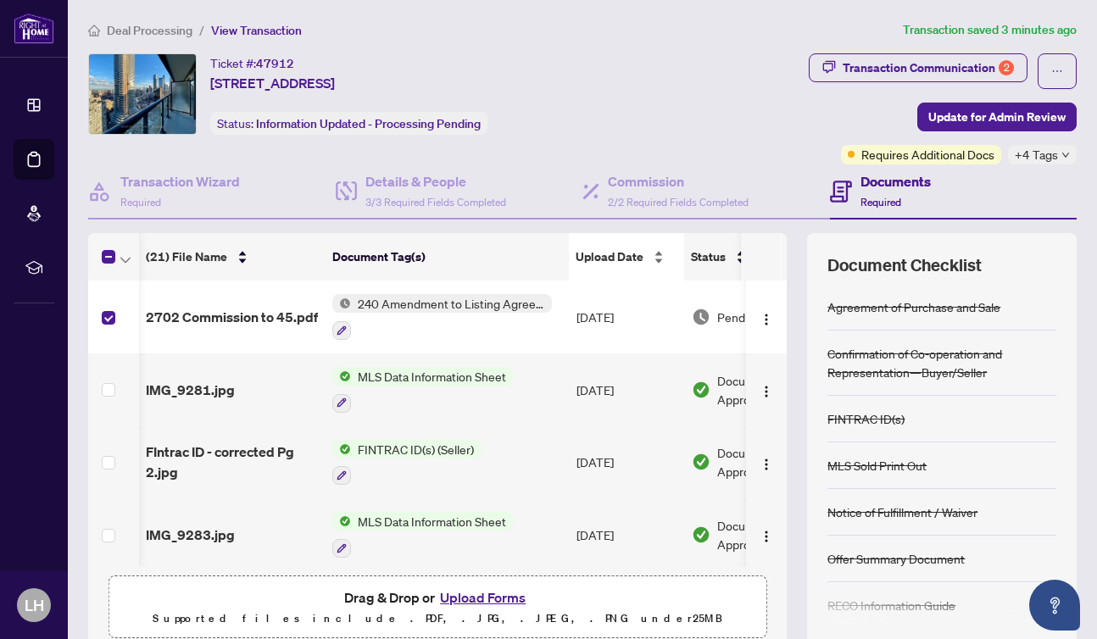
scroll to position [0, 87]
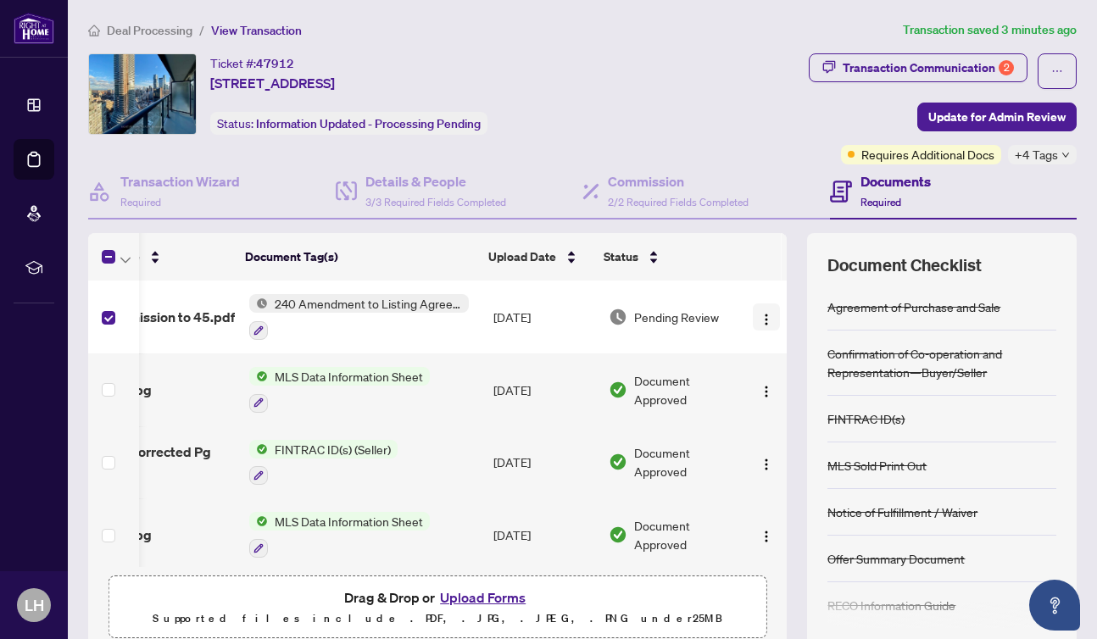
click at [759, 313] on img "button" at bounding box center [766, 320] width 14 height 14
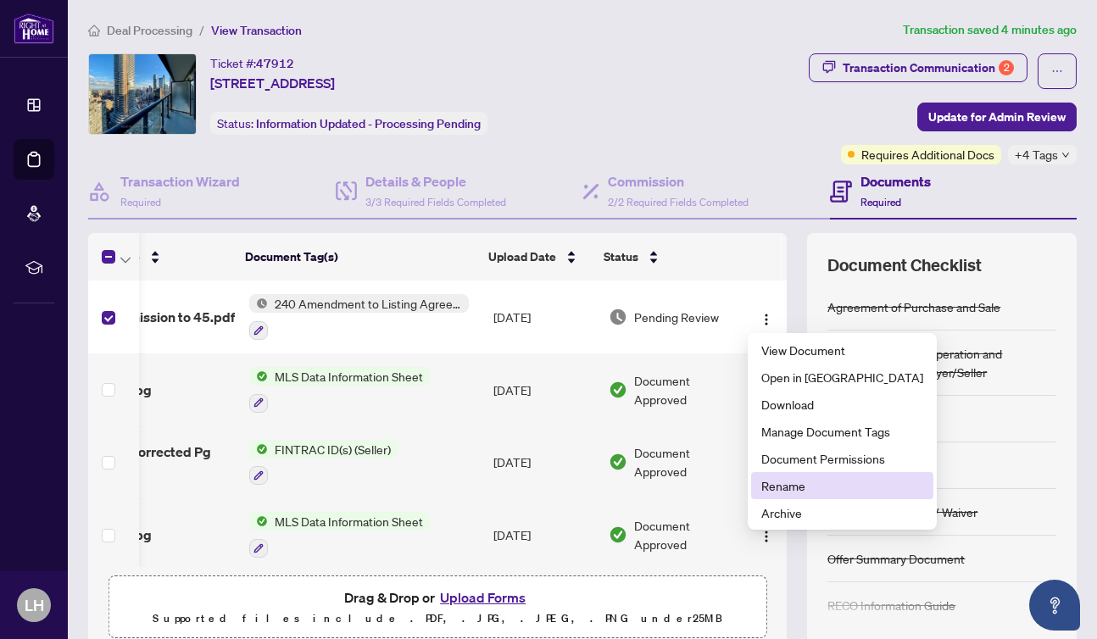
scroll to position [0, 0]
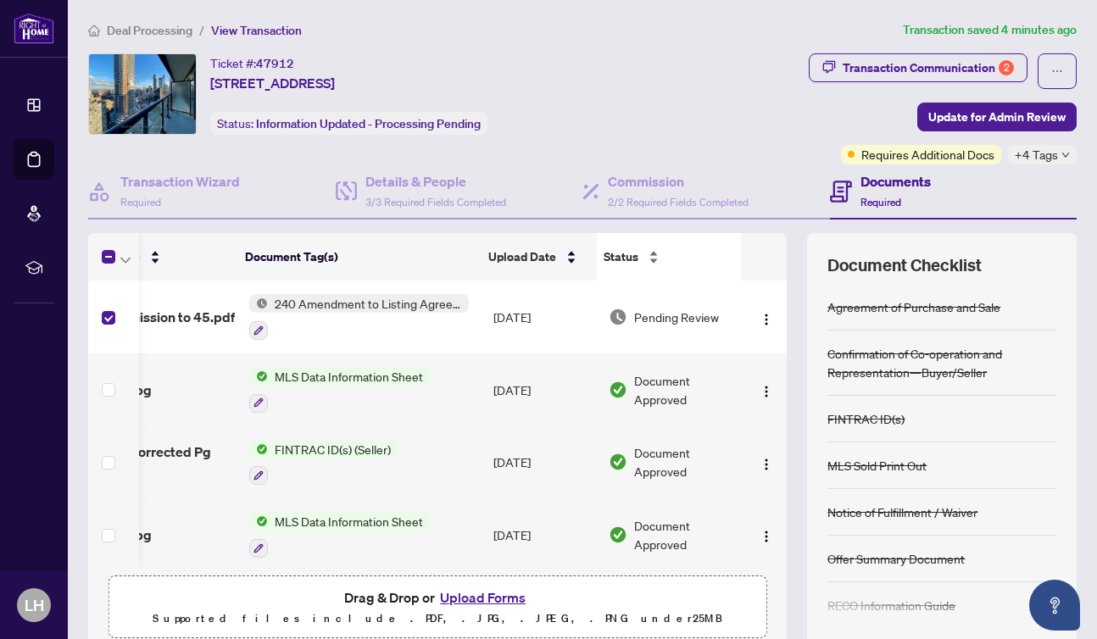
click at [707, 248] on div "Status" at bounding box center [668, 256] width 131 height 19
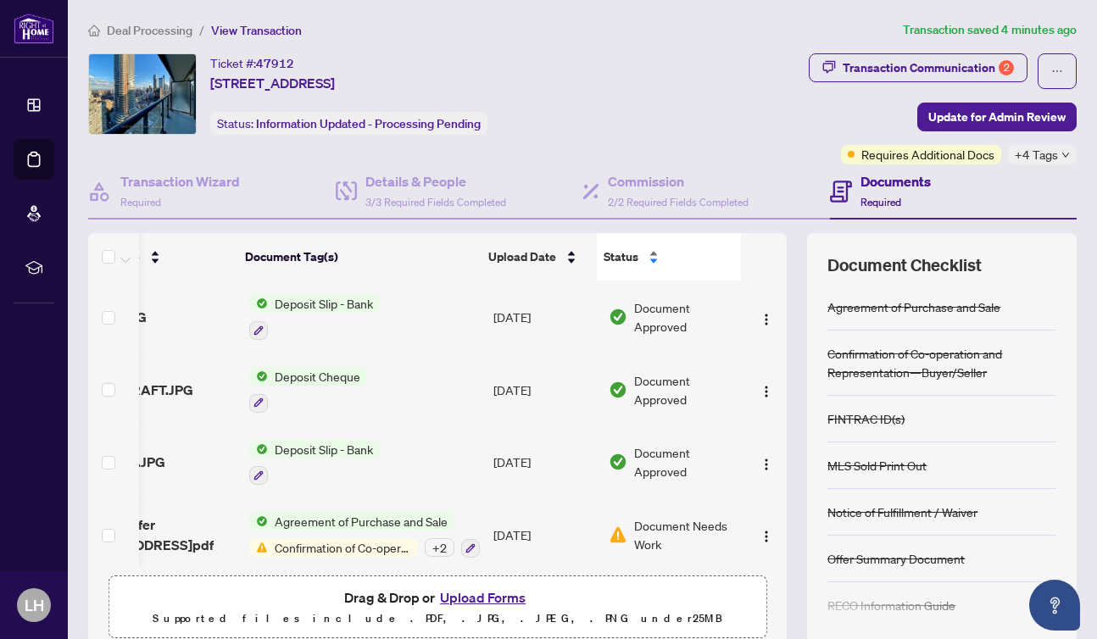
scroll to position [0, 87]
click at [524, 250] on span "Upload Date" at bounding box center [522, 256] width 68 height 19
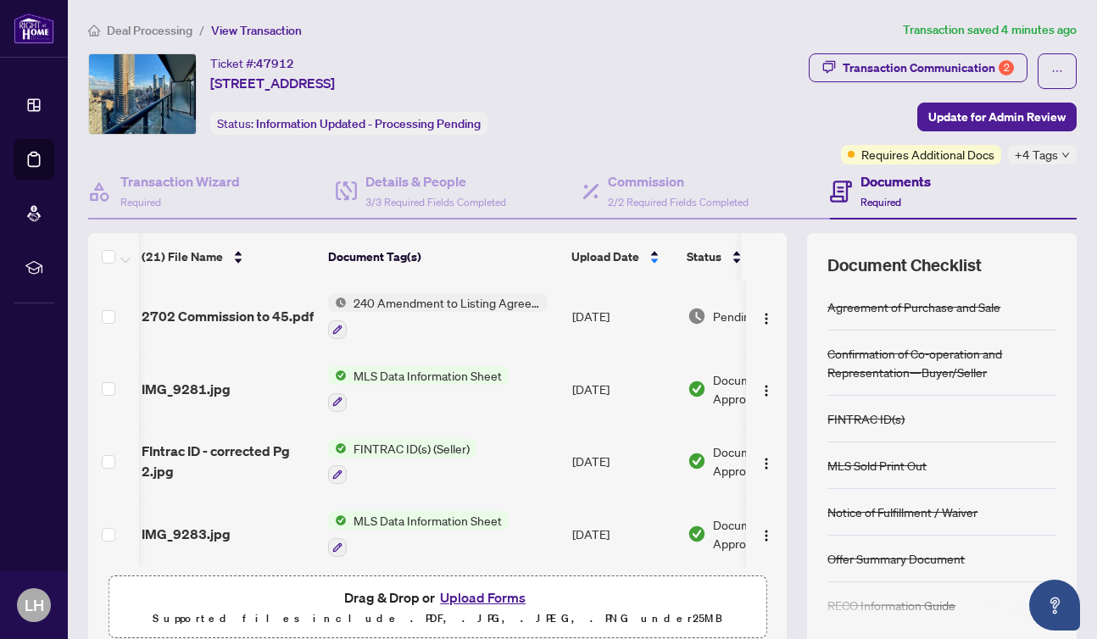
scroll to position [0, 0]
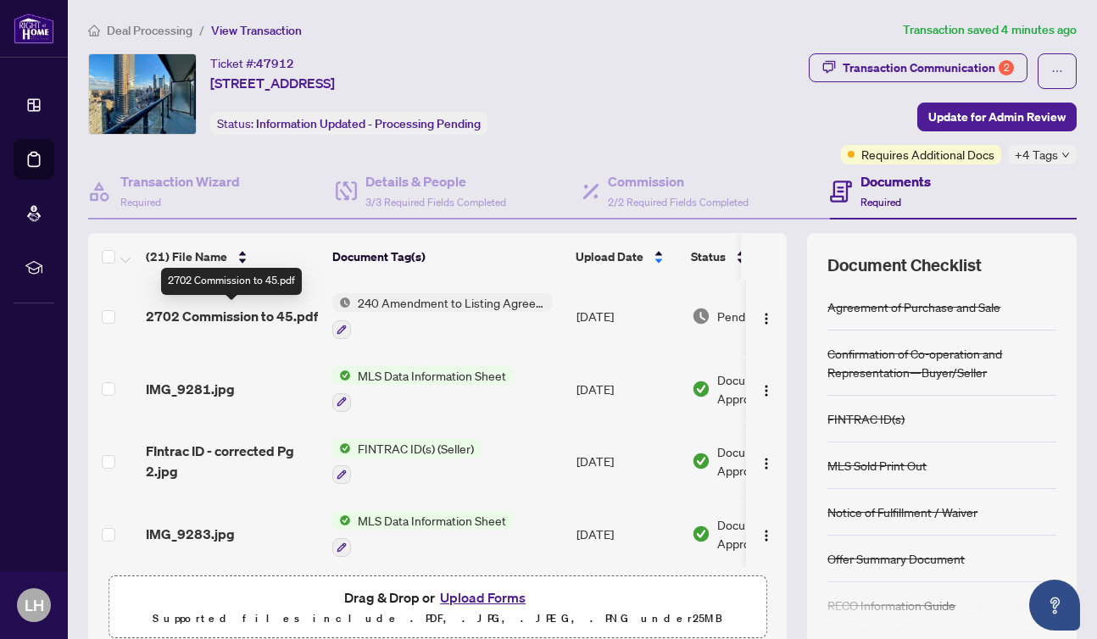
click at [186, 313] on span "2702 Commission to 45.pdf" at bounding box center [232, 316] width 172 height 20
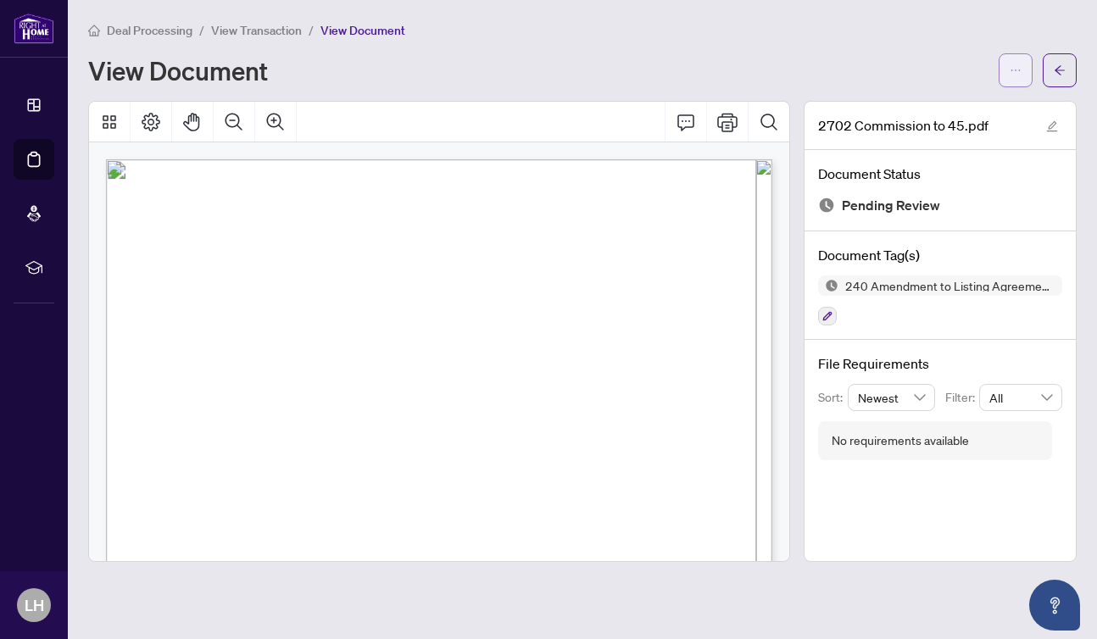
click at [1012, 68] on icon "ellipsis" at bounding box center [1015, 70] width 12 height 12
click at [833, 48] on div "Deal Processing / View Transaction / View Document View Document" at bounding box center [582, 53] width 988 height 67
click at [1057, 64] on icon "arrow-left" at bounding box center [1060, 70] width 12 height 12
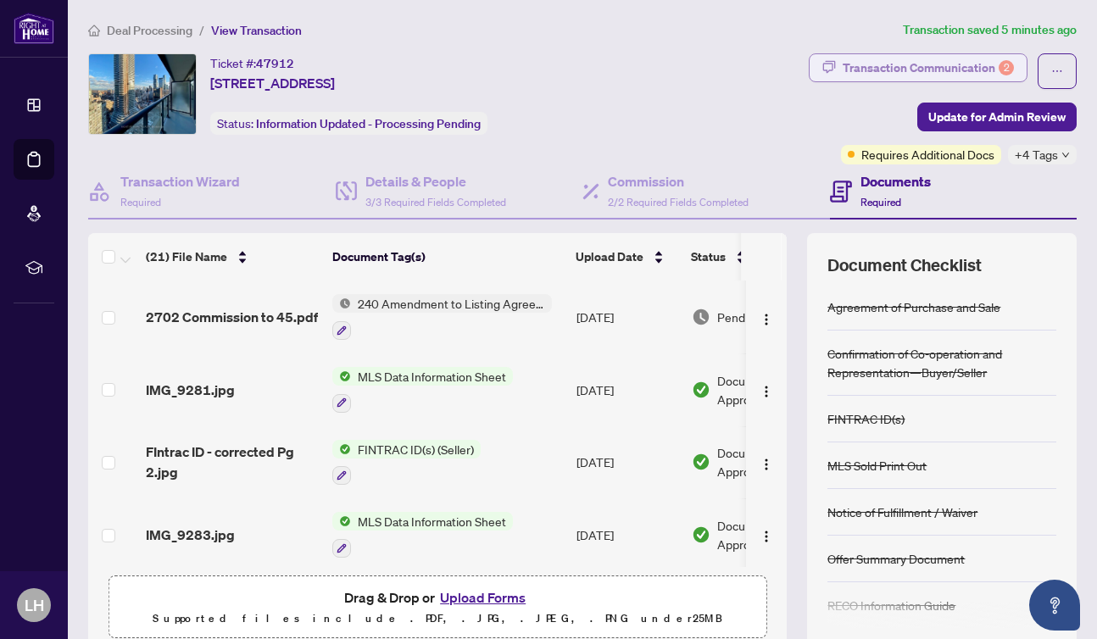
click at [938, 64] on div "Transaction Communication 2" at bounding box center [927, 67] width 171 height 27
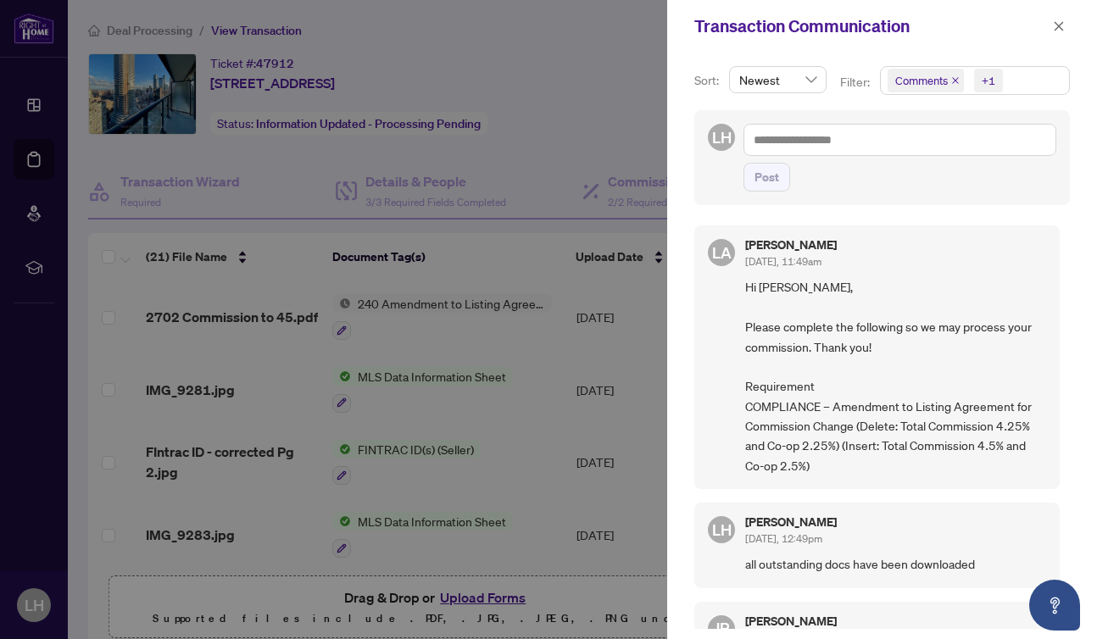
click at [222, 317] on div at bounding box center [548, 319] width 1097 height 639
click at [1057, 21] on icon "close" at bounding box center [1059, 26] width 12 height 12
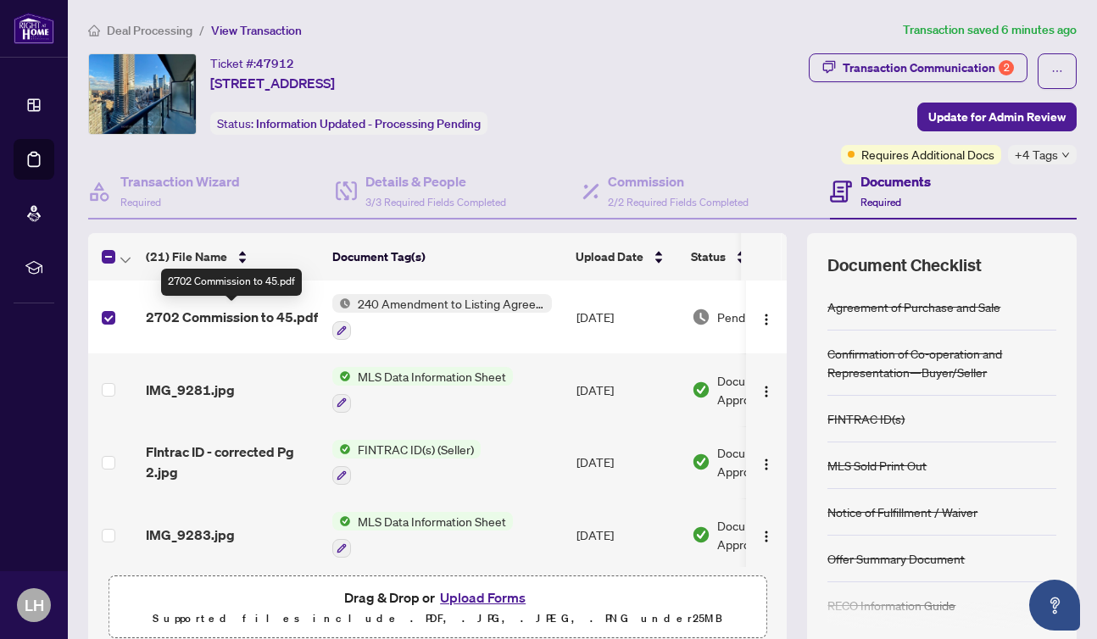
click at [209, 312] on span "2702 Commission to 45.pdf" at bounding box center [232, 317] width 172 height 20
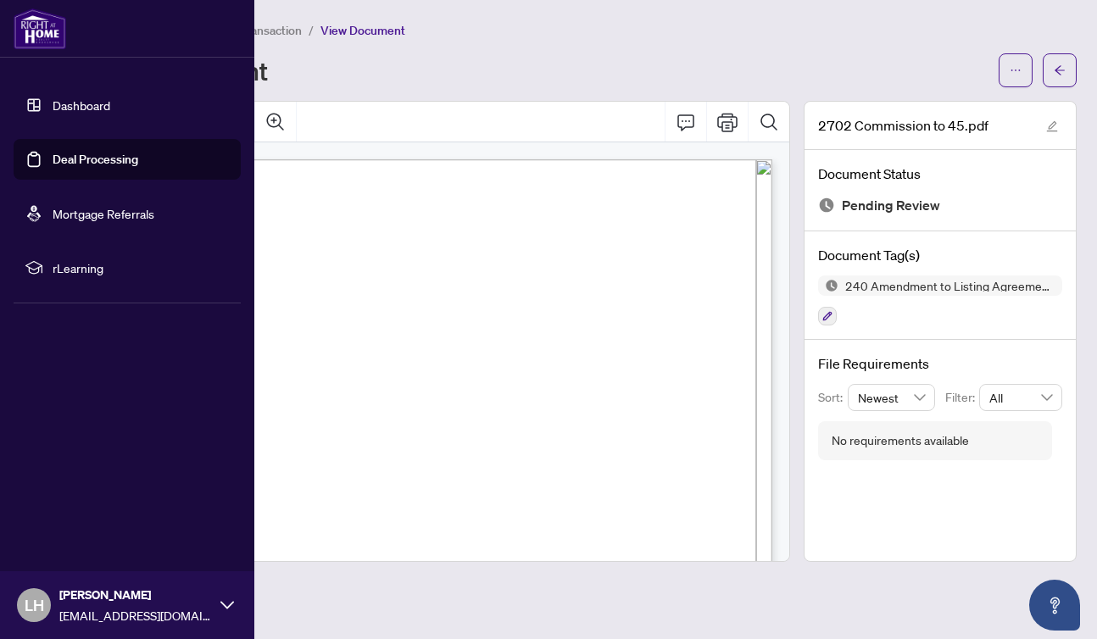
click at [53, 100] on link "Dashboard" at bounding box center [82, 104] width 58 height 15
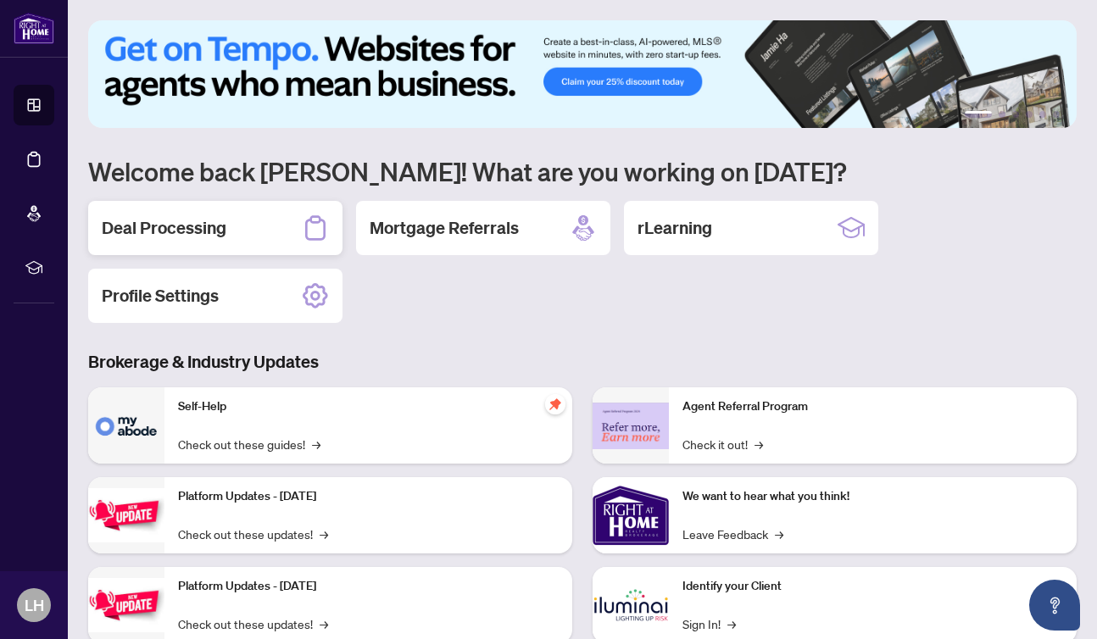
click at [169, 223] on h2 "Deal Processing" at bounding box center [164, 228] width 125 height 24
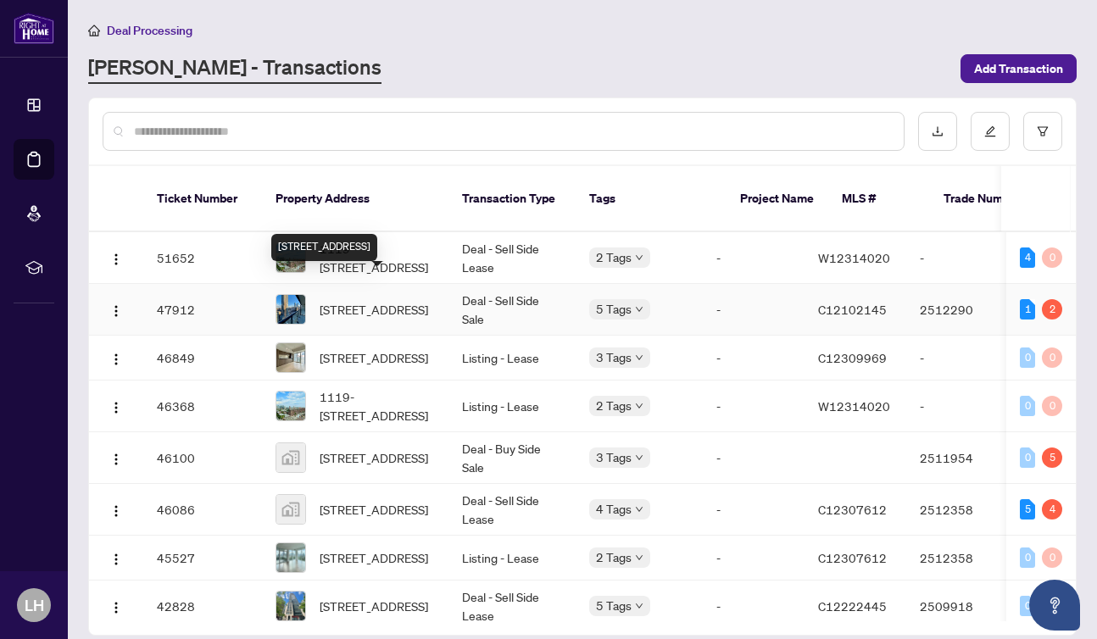
click at [375, 300] on span "[STREET_ADDRESS]" at bounding box center [374, 309] width 108 height 19
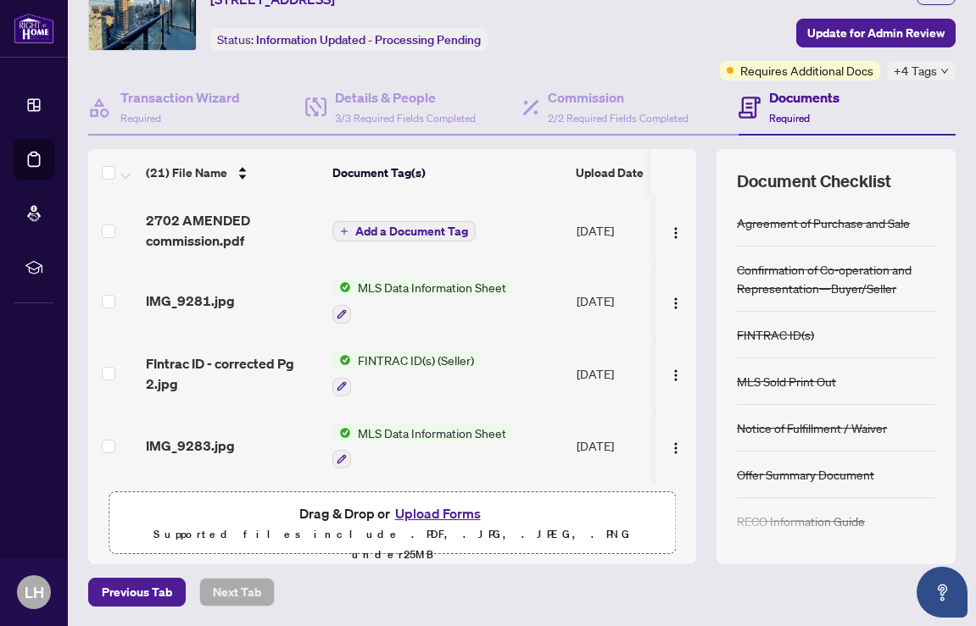
click at [407, 229] on span "Add a Document Tag" at bounding box center [411, 231] width 113 height 12
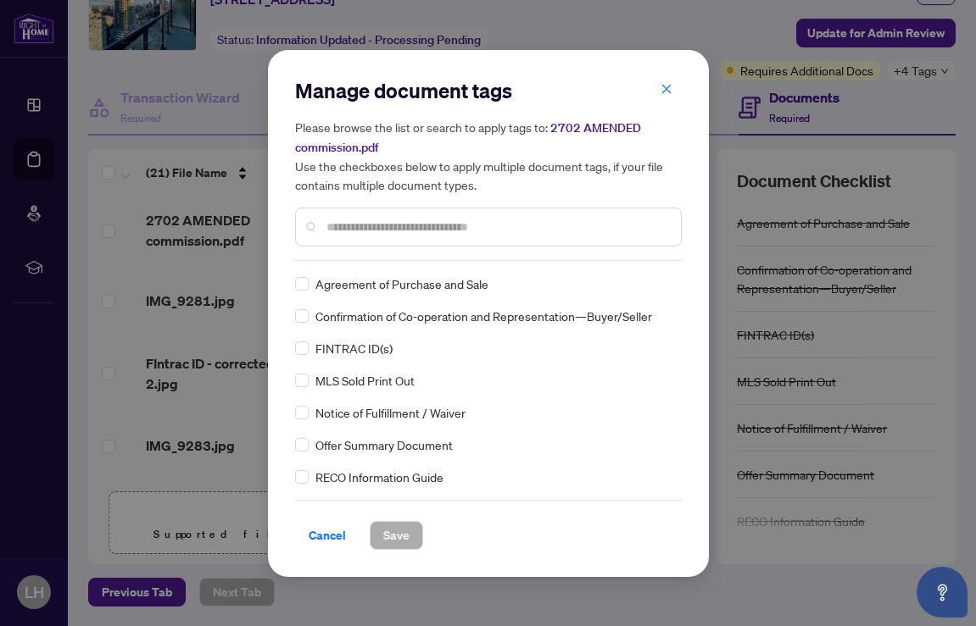
click at [342, 223] on input "text" at bounding box center [496, 227] width 341 height 19
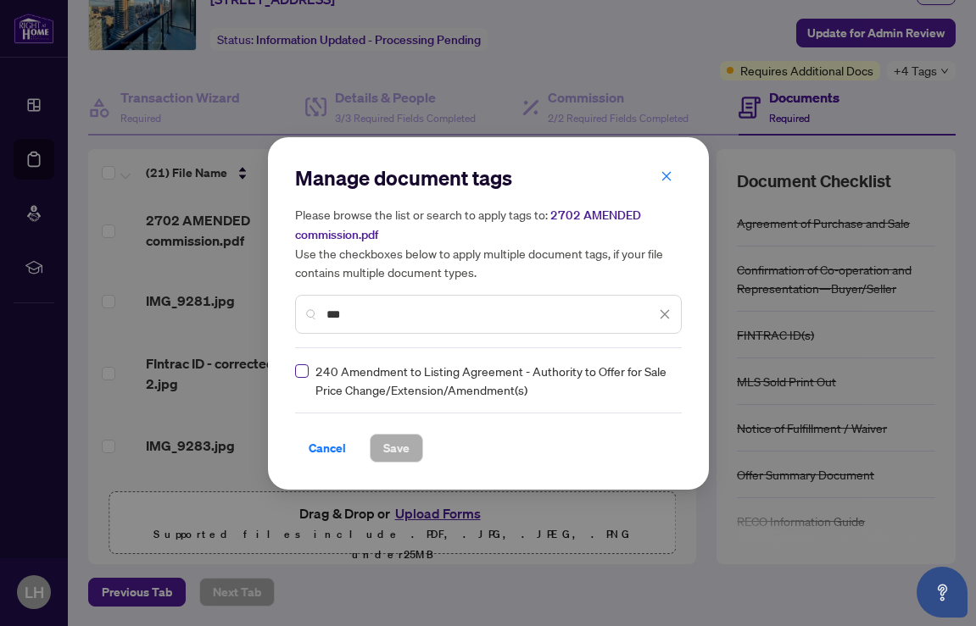
type input "***"
click at [396, 442] on span "Save" at bounding box center [396, 448] width 26 height 27
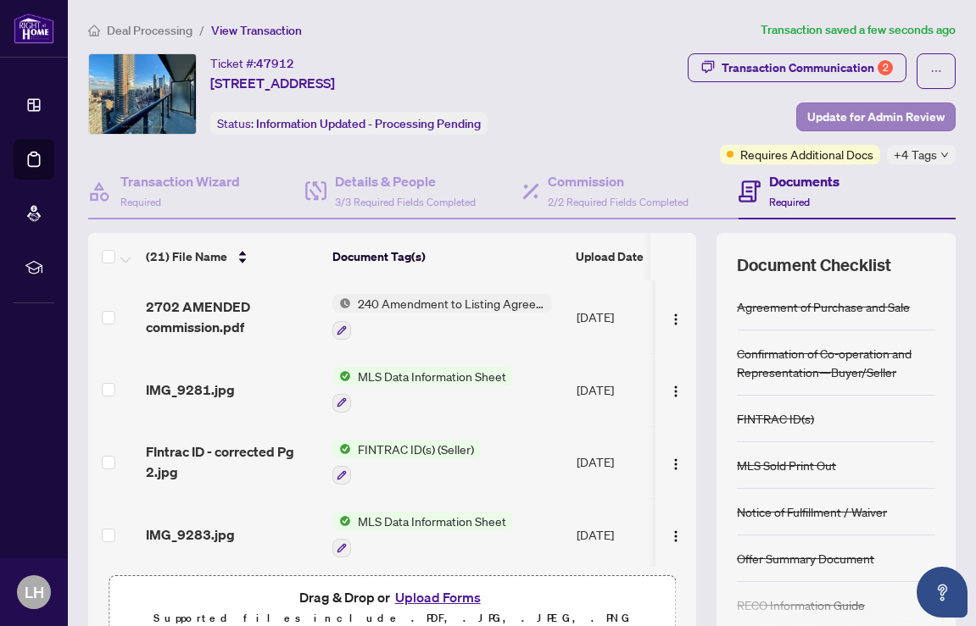
click at [895, 108] on span "Update for Admin Review" at bounding box center [875, 116] width 137 height 27
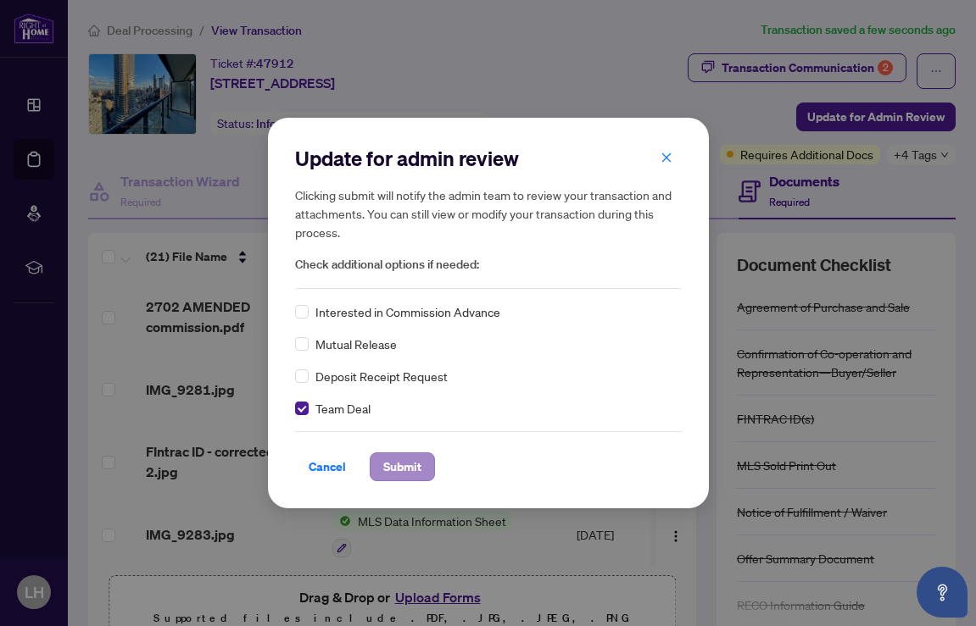
click at [401, 461] on span "Submit" at bounding box center [402, 466] width 38 height 27
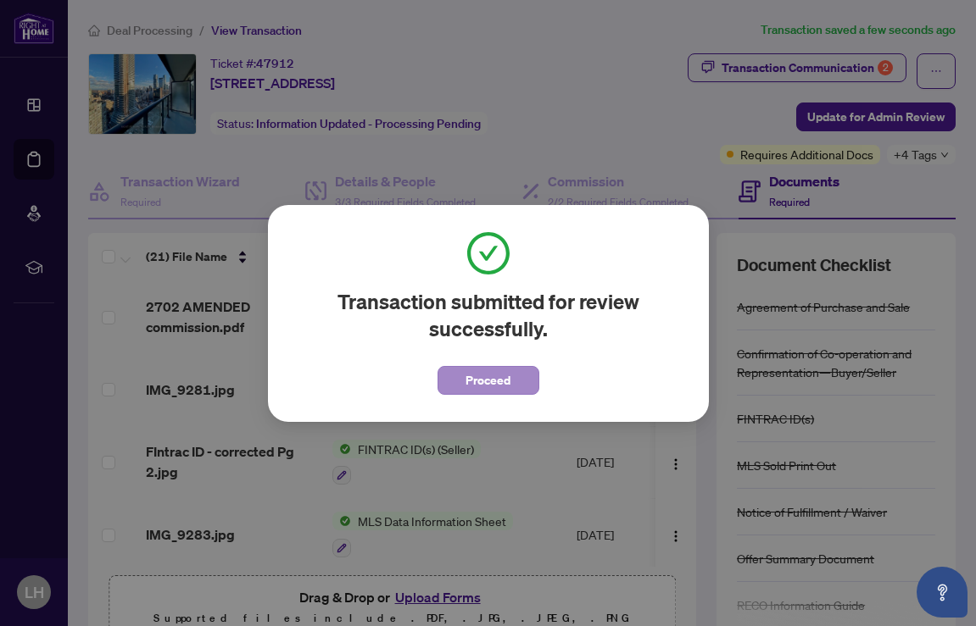
click at [507, 375] on span "Proceed" at bounding box center [487, 380] width 45 height 27
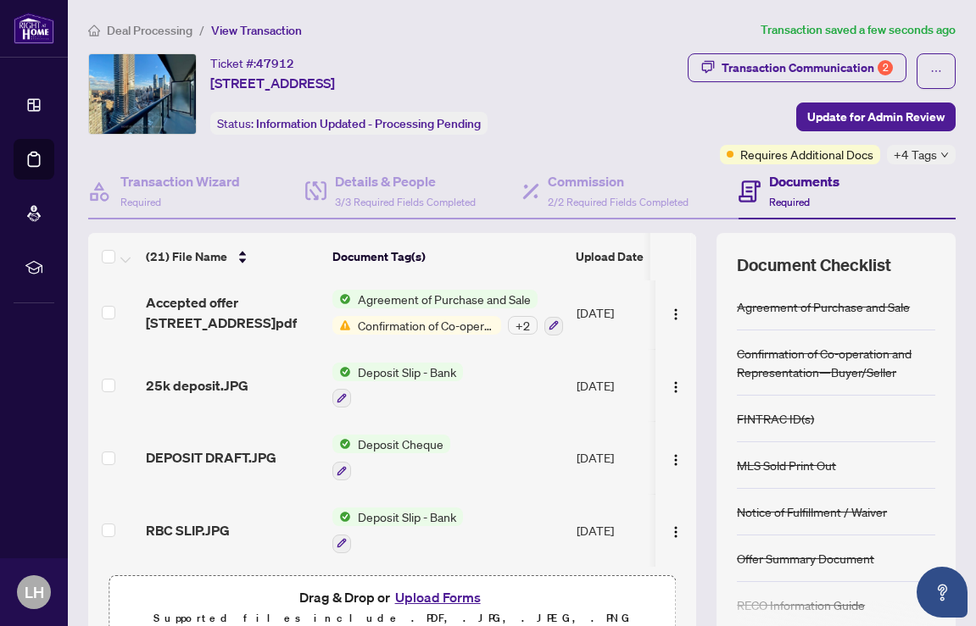
scroll to position [1235, 0]
click at [831, 61] on div "Transaction Communication 2" at bounding box center [806, 67] width 171 height 27
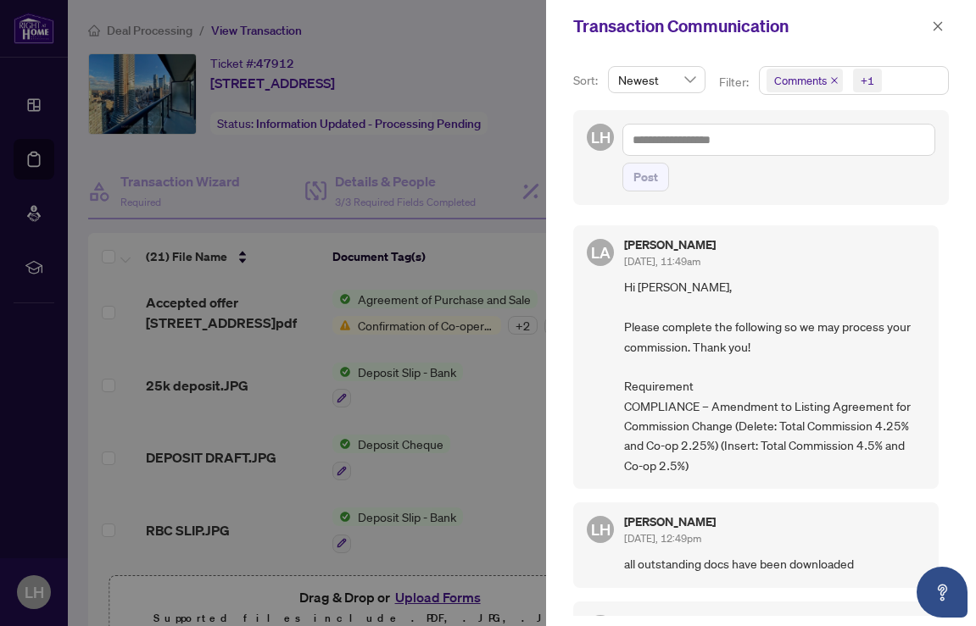
click at [832, 76] on icon "close" at bounding box center [834, 80] width 8 height 8
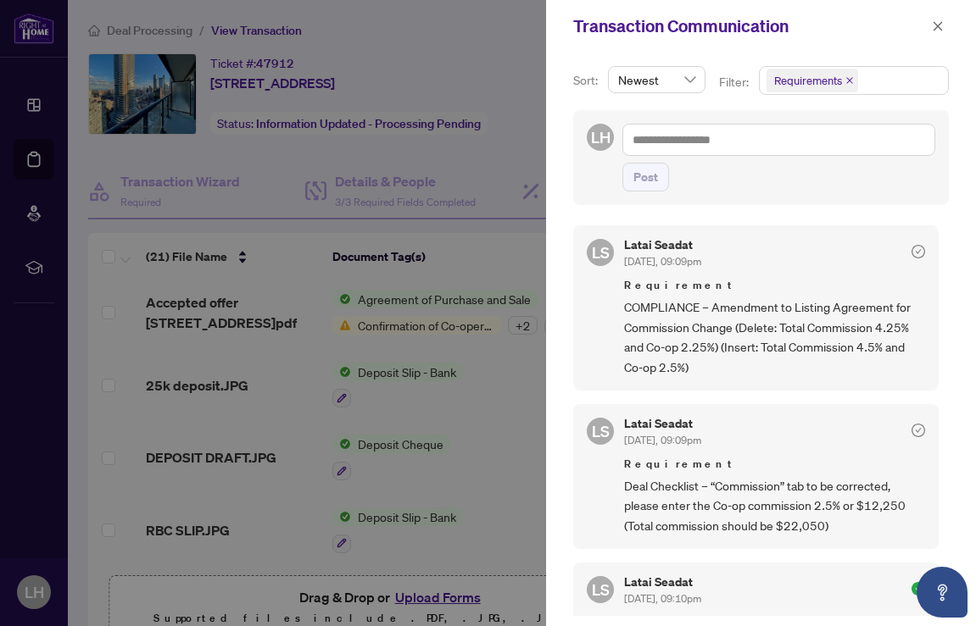
scroll to position [0, 0]
click at [935, 21] on icon "close" at bounding box center [937, 26] width 12 height 12
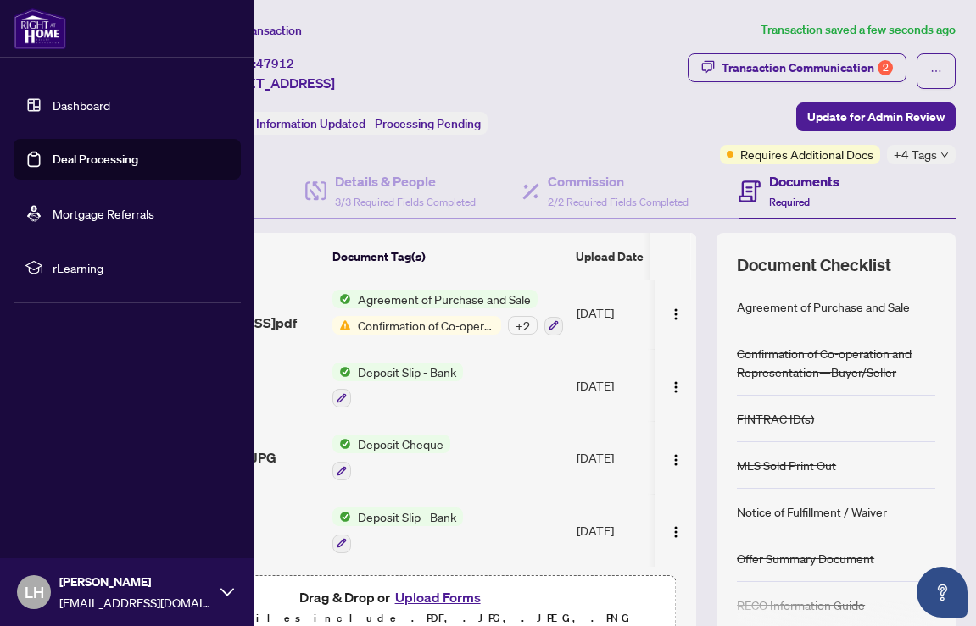
click at [78, 102] on link "Dashboard" at bounding box center [82, 104] width 58 height 15
